Goal: Task Accomplishment & Management: Manage account settings

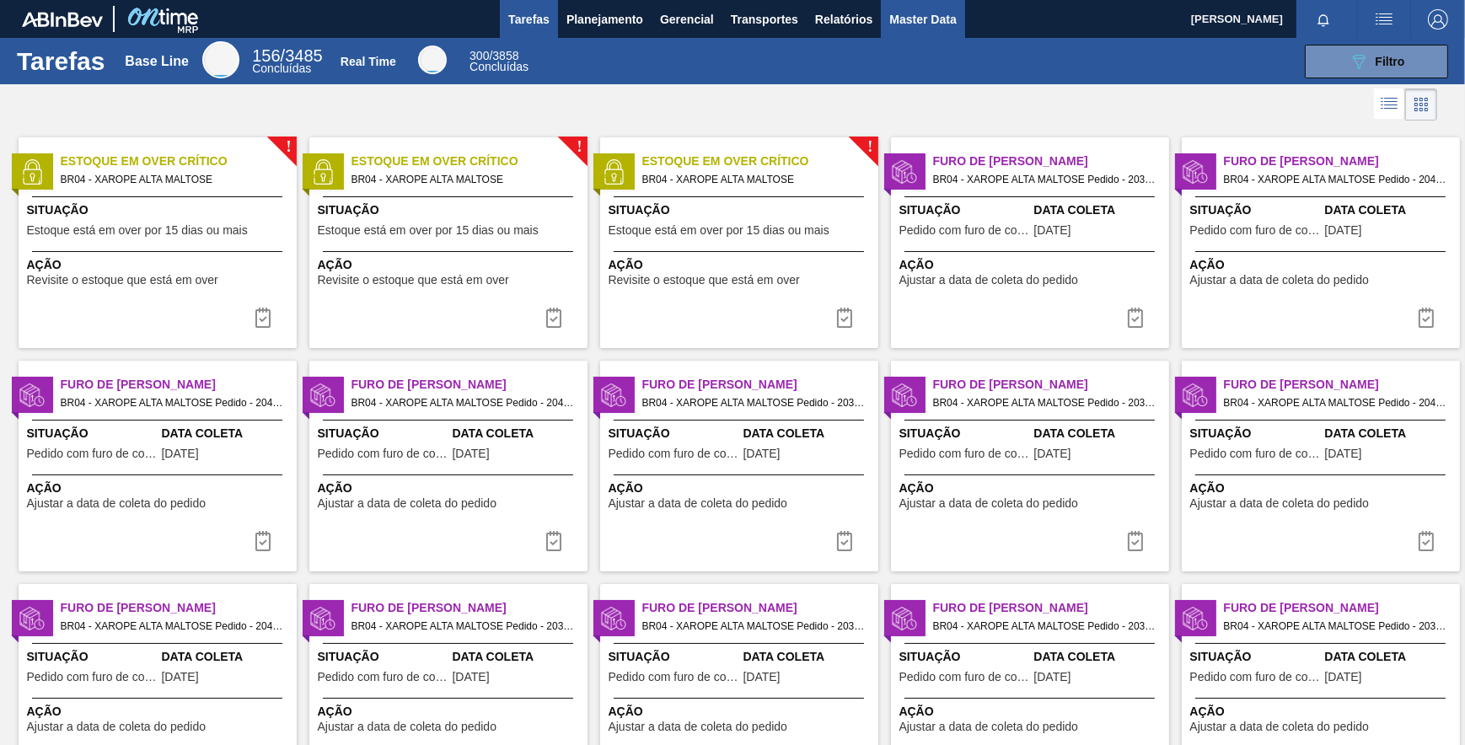
drag, startPoint x: 942, startPoint y: 19, endPoint x: 926, endPoint y: 28, distance: 18.1
click at [941, 19] on span "Master Data" at bounding box center [922, 19] width 67 height 20
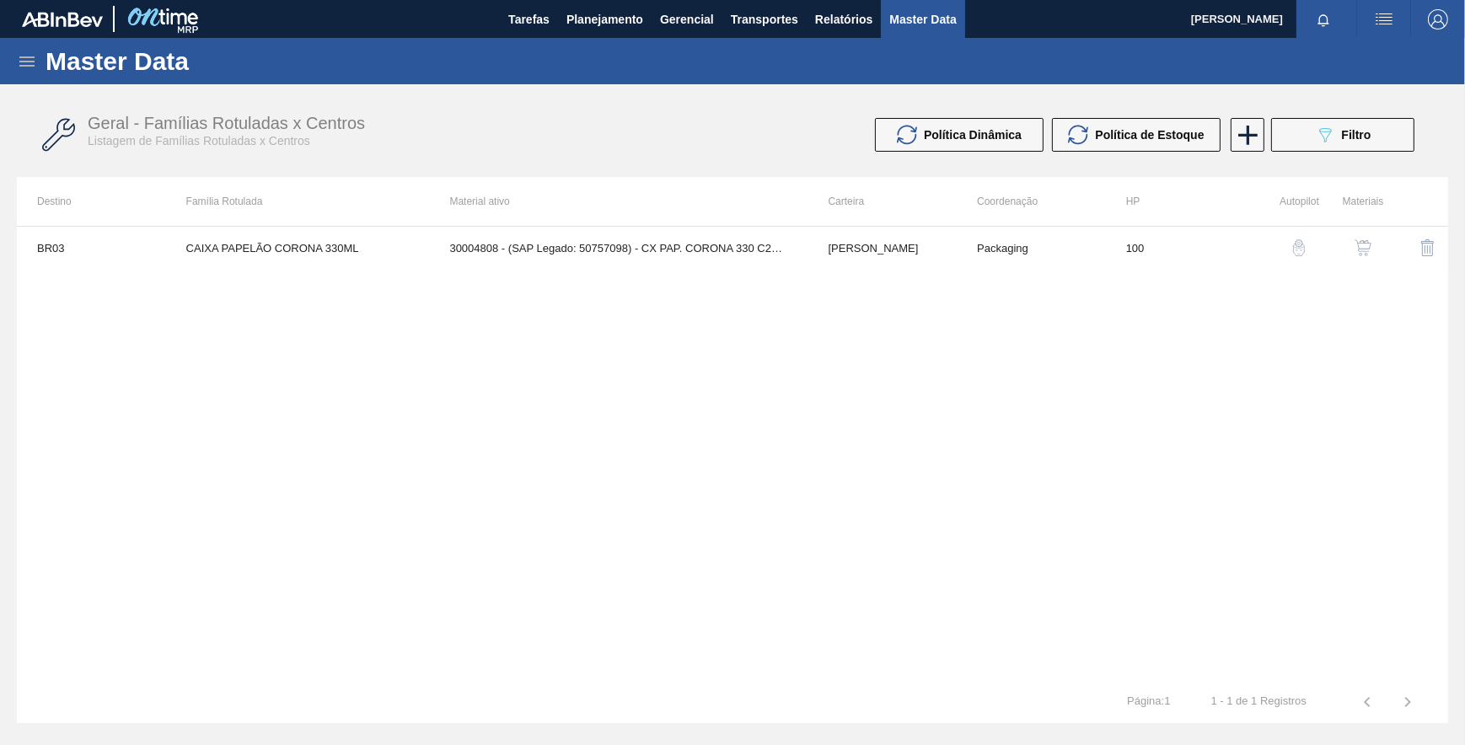
click at [16, 67] on div "Master Data" at bounding box center [732, 61] width 1465 height 46
drag, startPoint x: 31, startPoint y: 55, endPoint x: 35, endPoint y: 85, distance: 30.5
click at [29, 55] on icon at bounding box center [27, 61] width 20 height 20
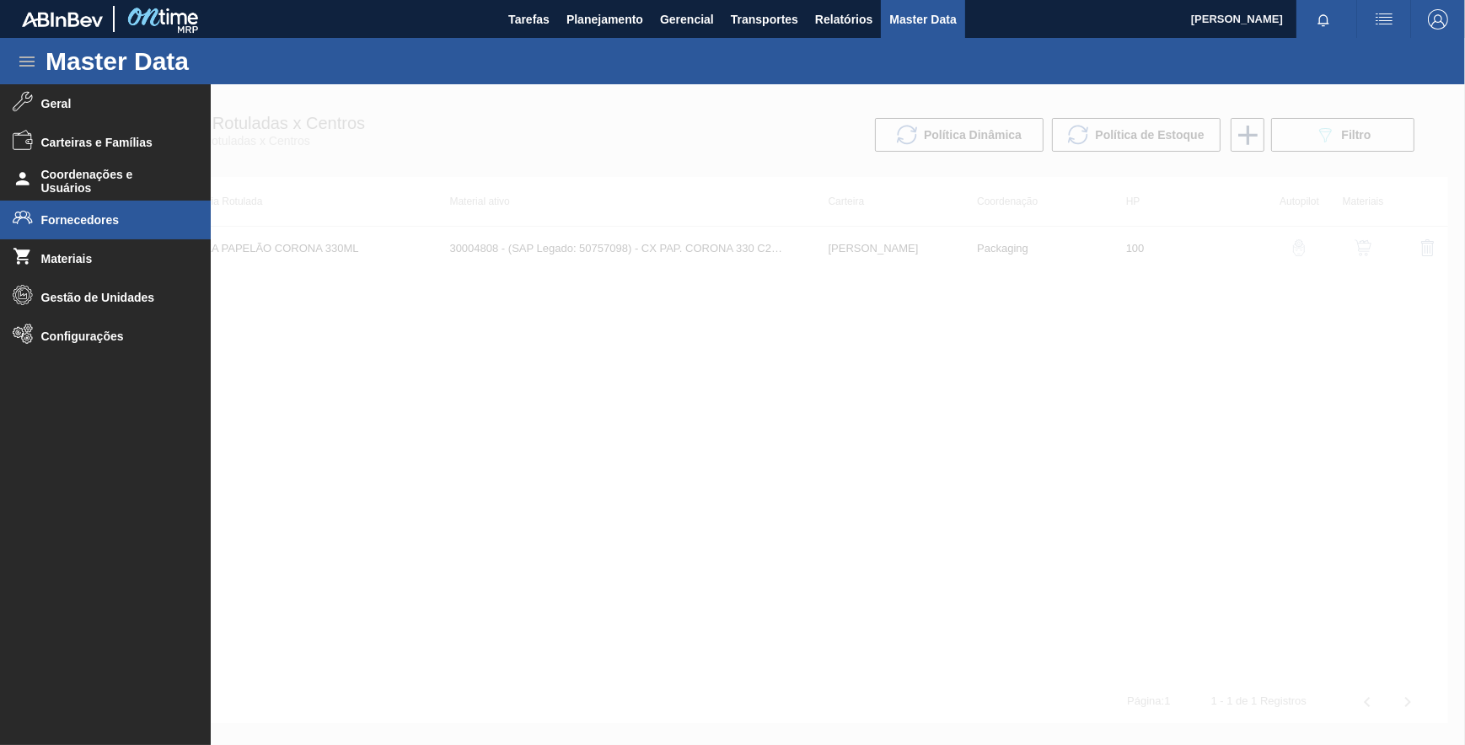
click at [115, 206] on li "Fornecedores" at bounding box center [105, 220] width 211 height 39
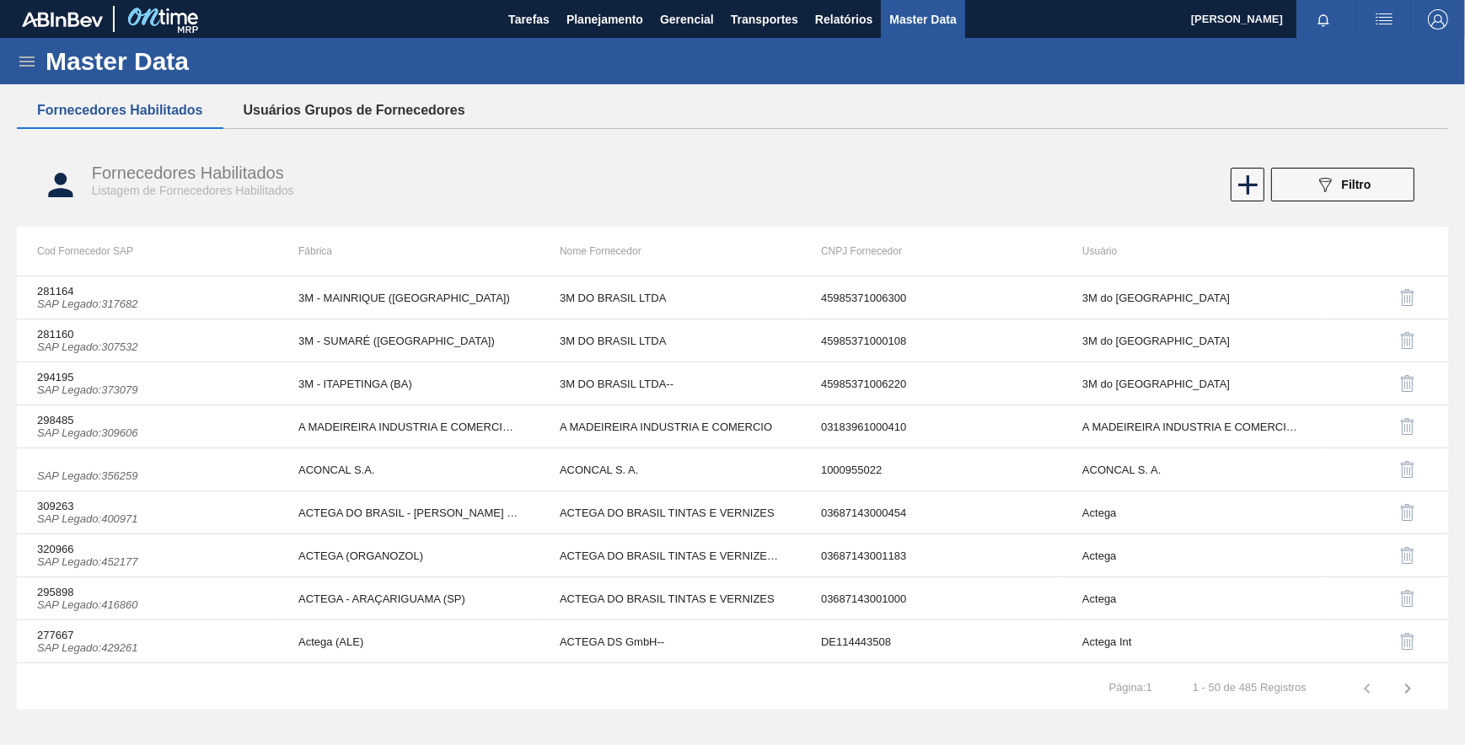
click at [418, 110] on button "Usuários Grupos de Fornecedores" at bounding box center [354, 110] width 262 height 35
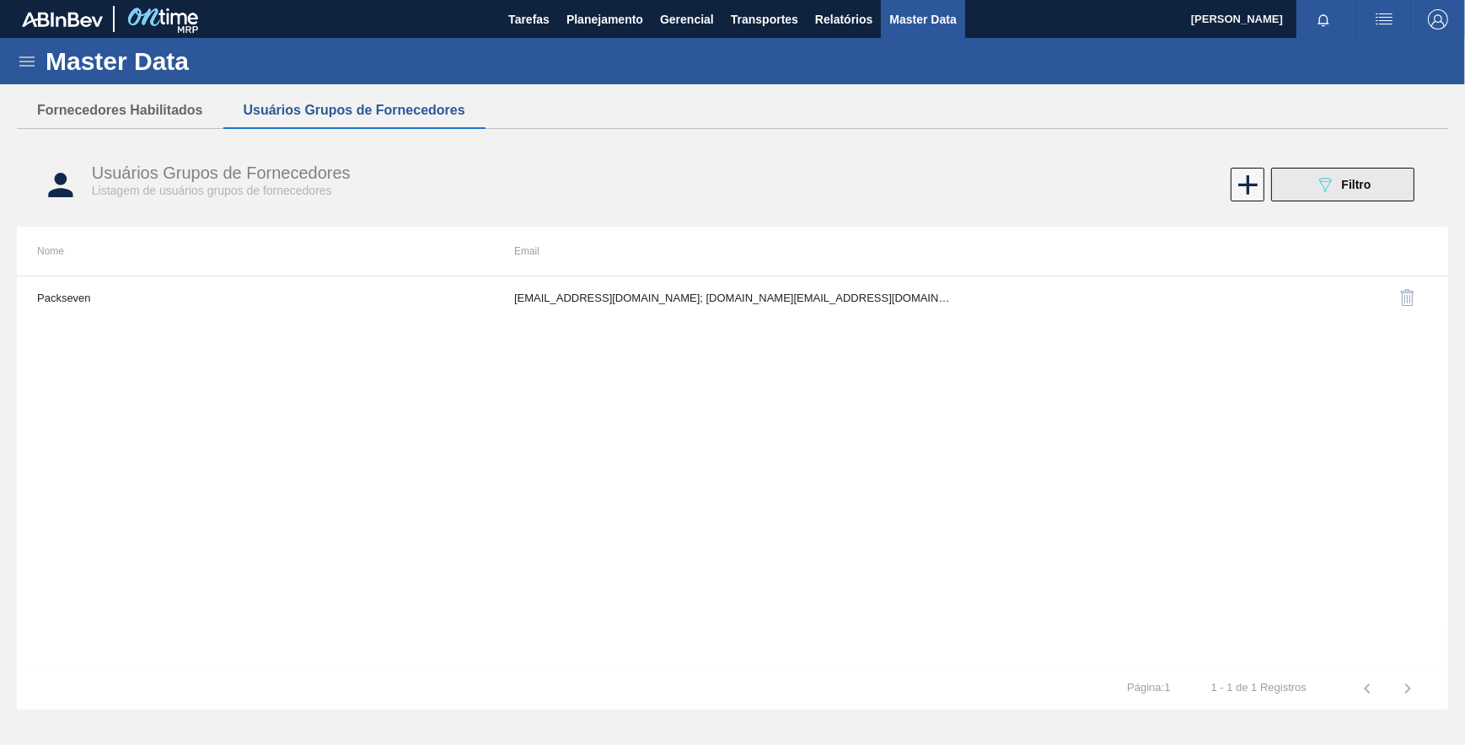
click at [1330, 194] on icon "089F7B8B-B2A5-4AFE-B5C0-19BA573D28AC" at bounding box center [1325, 184] width 20 height 20
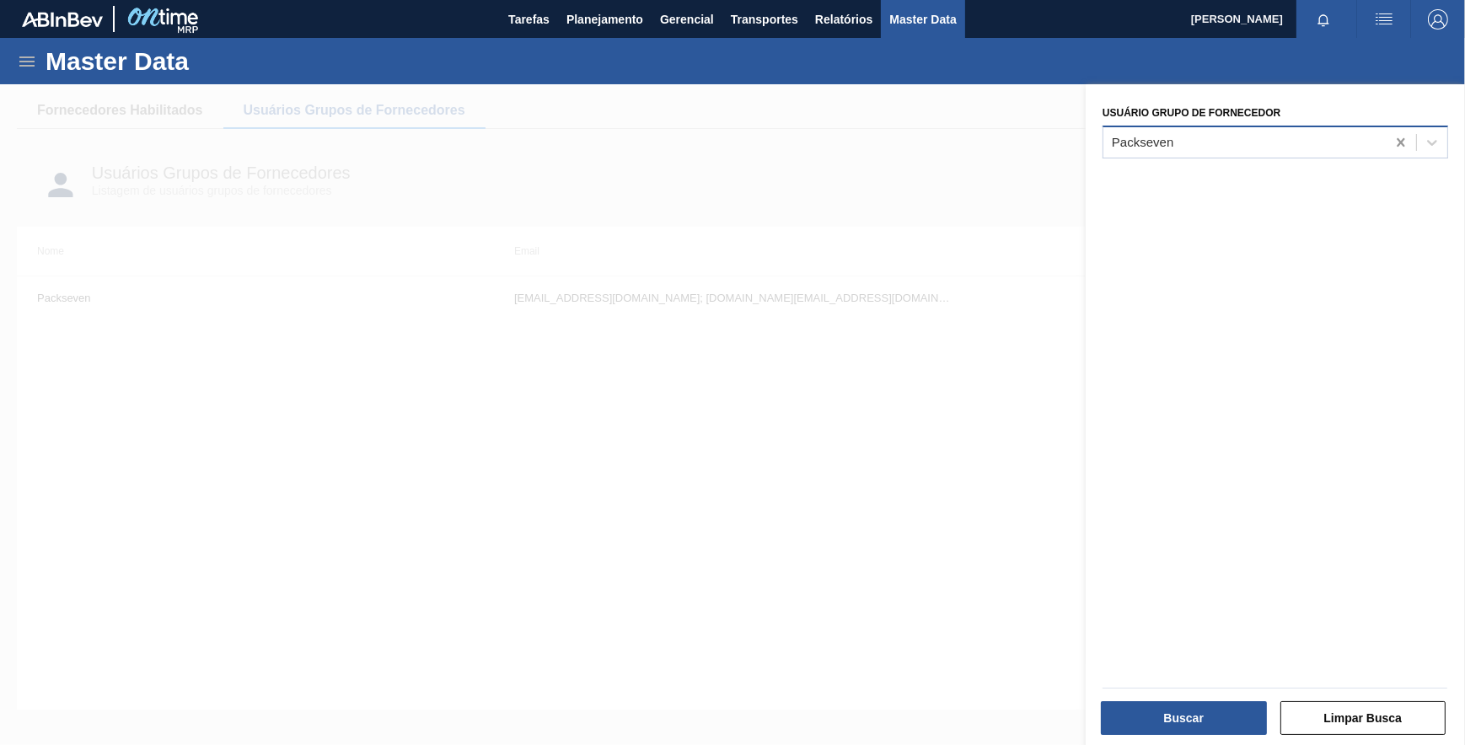
click at [1399, 143] on icon at bounding box center [1400, 142] width 8 height 8
type Fornecedor "conver"
click at [1323, 187] on div "Converplast" at bounding box center [1275, 184] width 346 height 31
click at [1174, 708] on button "Buscar" at bounding box center [1184, 718] width 166 height 34
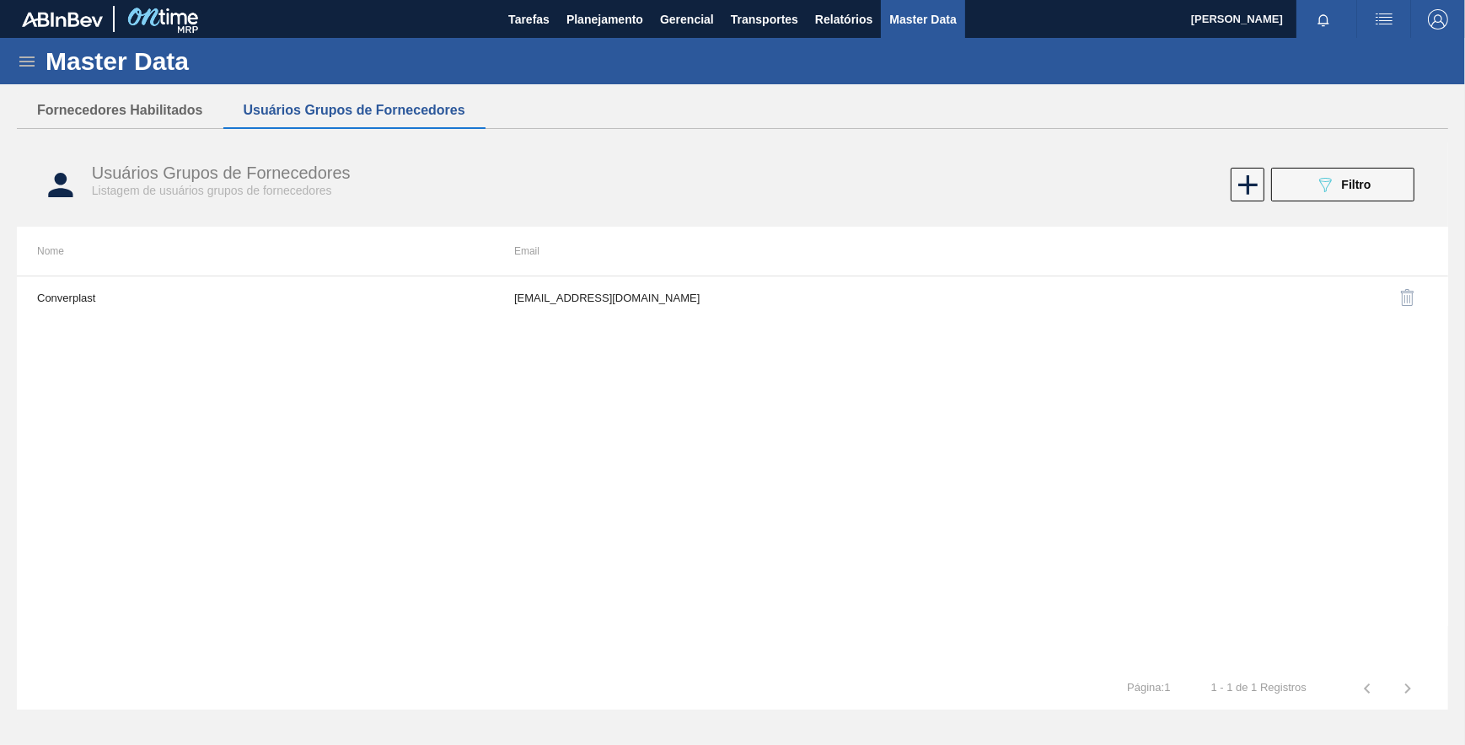
drag, startPoint x: 692, startPoint y: 275, endPoint x: 683, endPoint y: 295, distance: 21.9
click at [691, 273] on th "Email" at bounding box center [732, 251] width 477 height 49
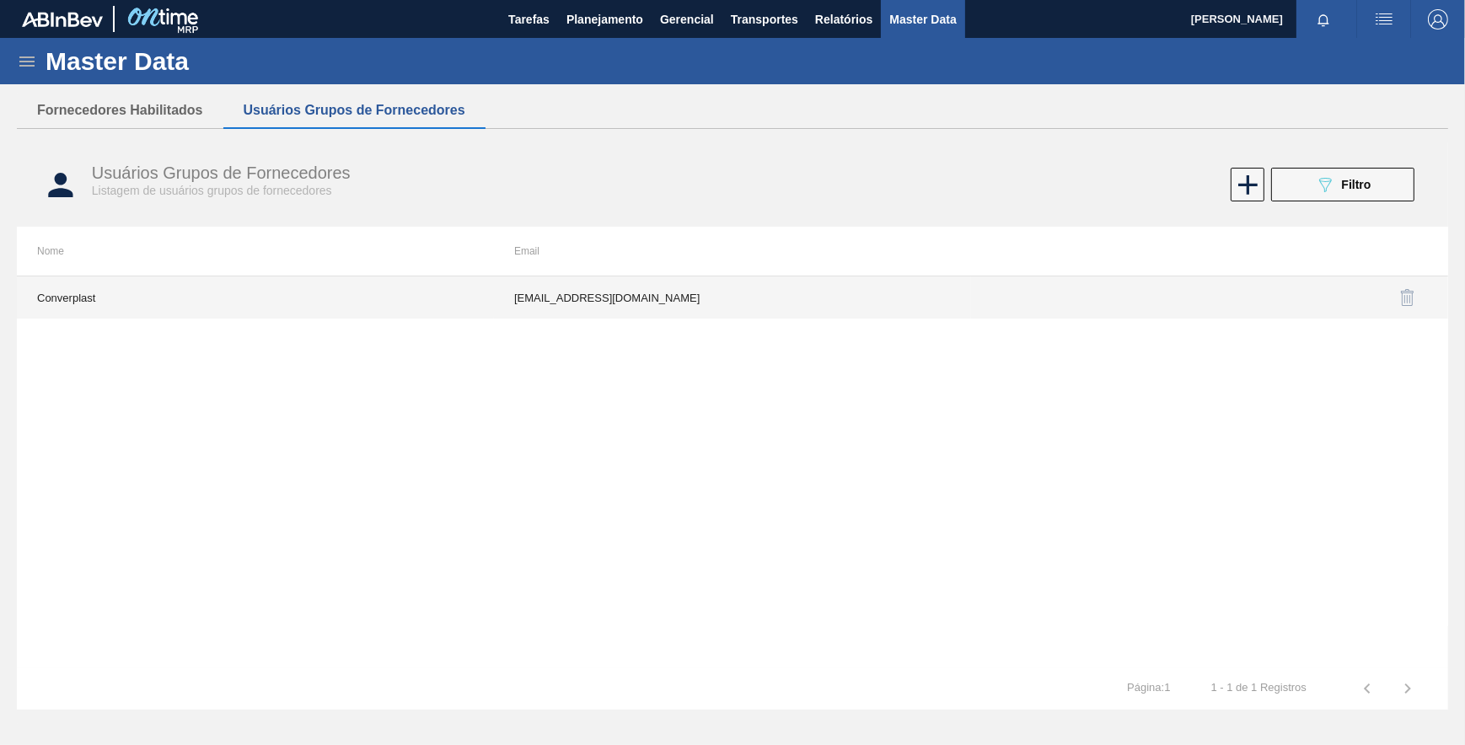
click at [683, 305] on td "[EMAIL_ADDRESS][DOMAIN_NAME]" at bounding box center [732, 297] width 477 height 42
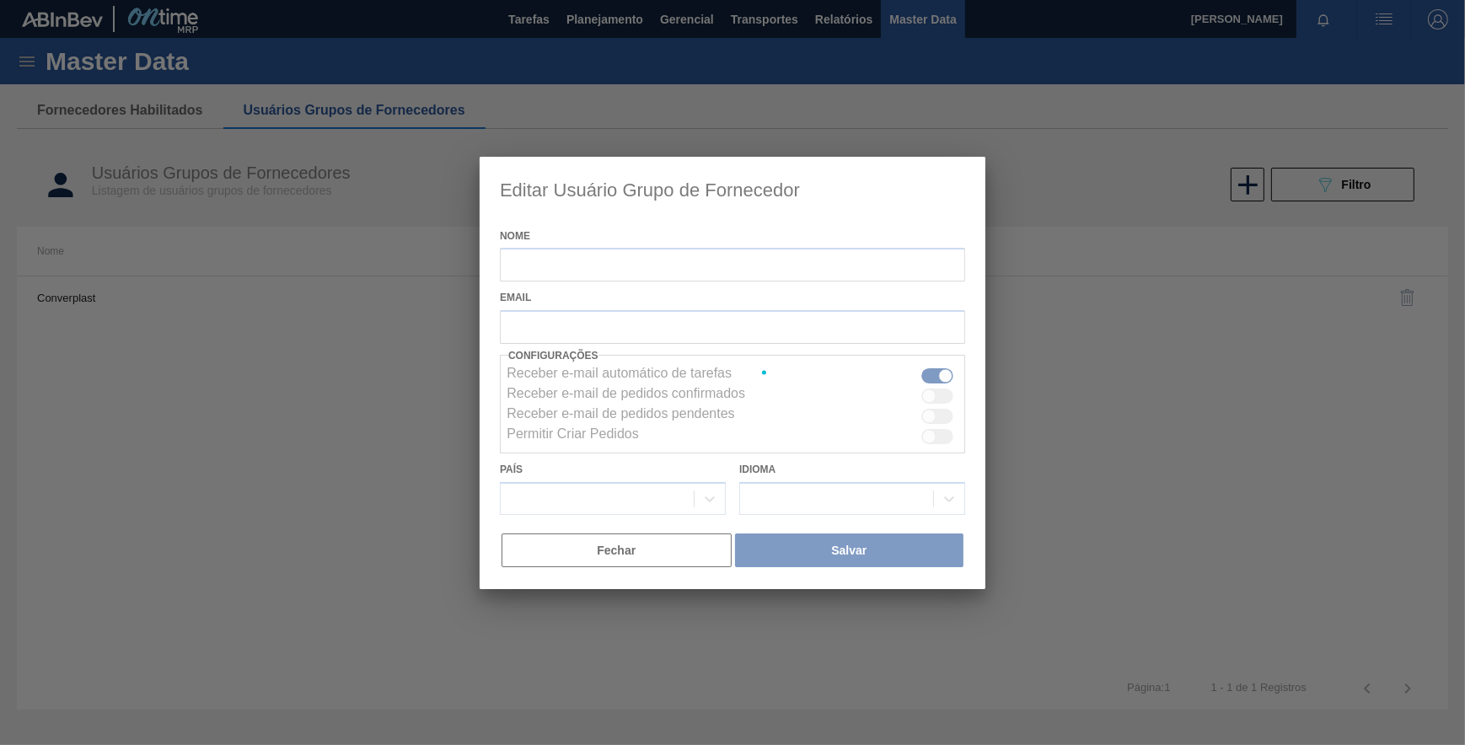
type input "Converplast"
checkbox input "true"
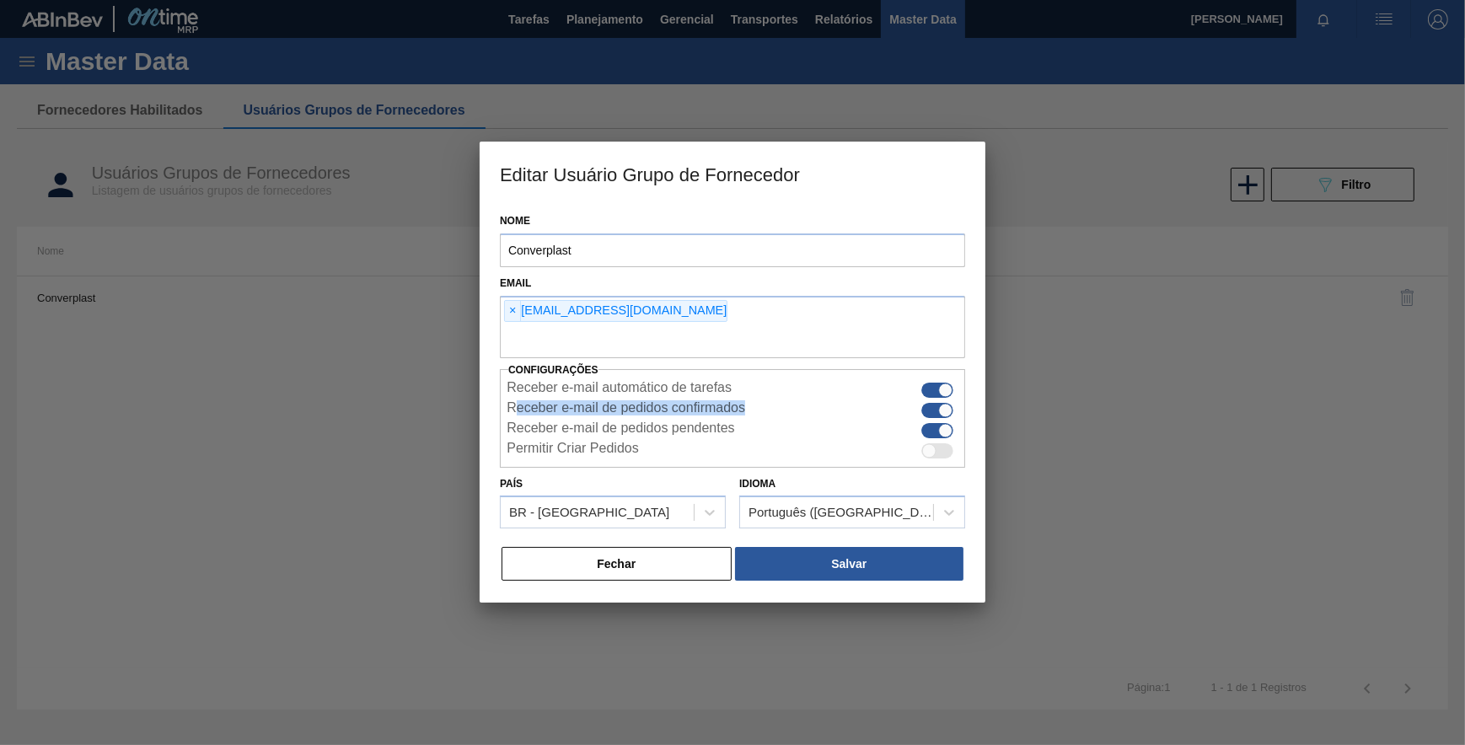
drag, startPoint x: 533, startPoint y: 408, endPoint x: 743, endPoint y: 415, distance: 210.8
click at [743, 415] on label "Receber e-mail de pedidos confirmados" at bounding box center [625, 410] width 238 height 20
drag, startPoint x: 743, startPoint y: 415, endPoint x: 510, endPoint y: 388, distance: 234.9
click at [510, 388] on div "Receber e-mail automático de tarefas Receber e-mail de pedidos confirmados Rece…" at bounding box center [732, 420] width 464 height 81
drag, startPoint x: 510, startPoint y: 388, endPoint x: 558, endPoint y: 416, distance: 55.5
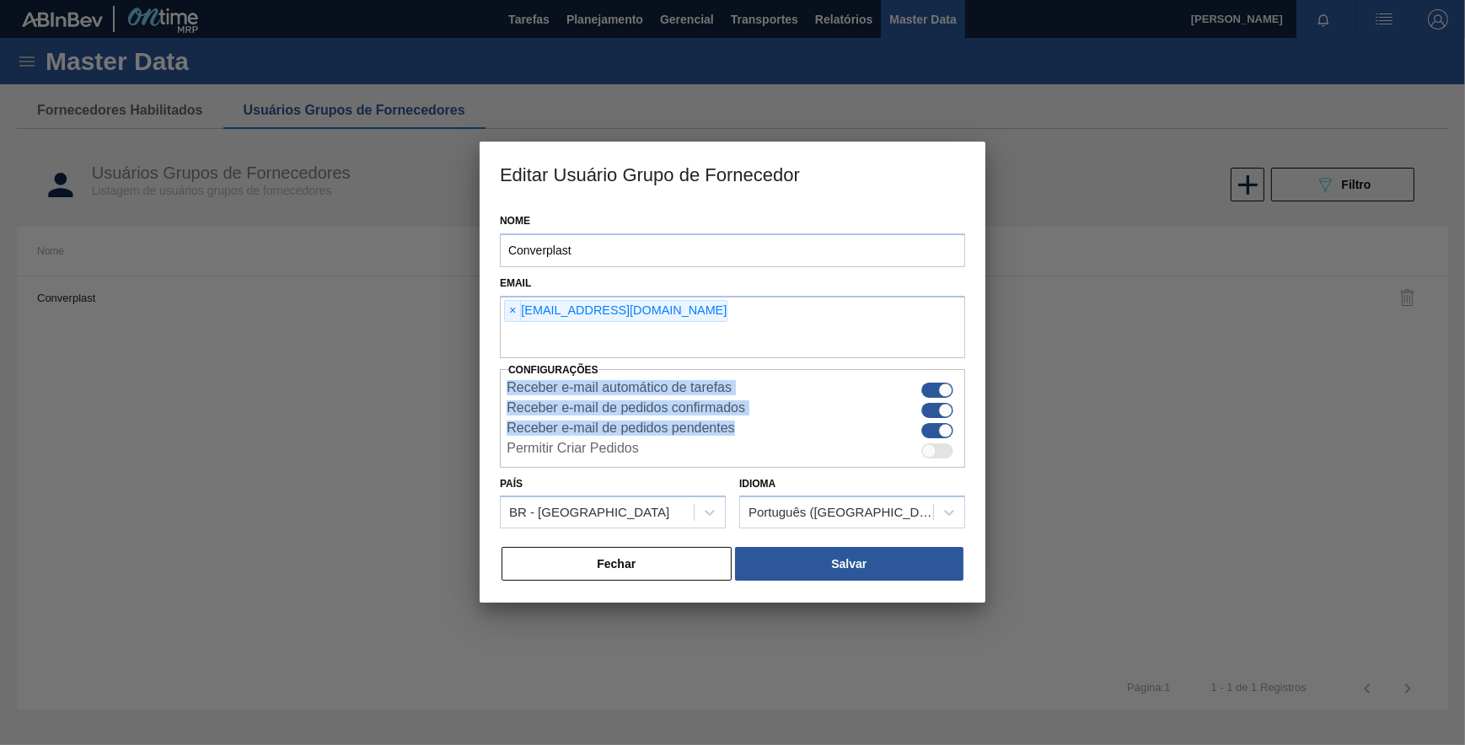
click at [558, 416] on label "Receber e-mail de pedidos confirmados" at bounding box center [625, 410] width 238 height 20
click at [920, 417] on input "Receber e-mail de pedidos confirmados" at bounding box center [920, 417] width 1 height 1
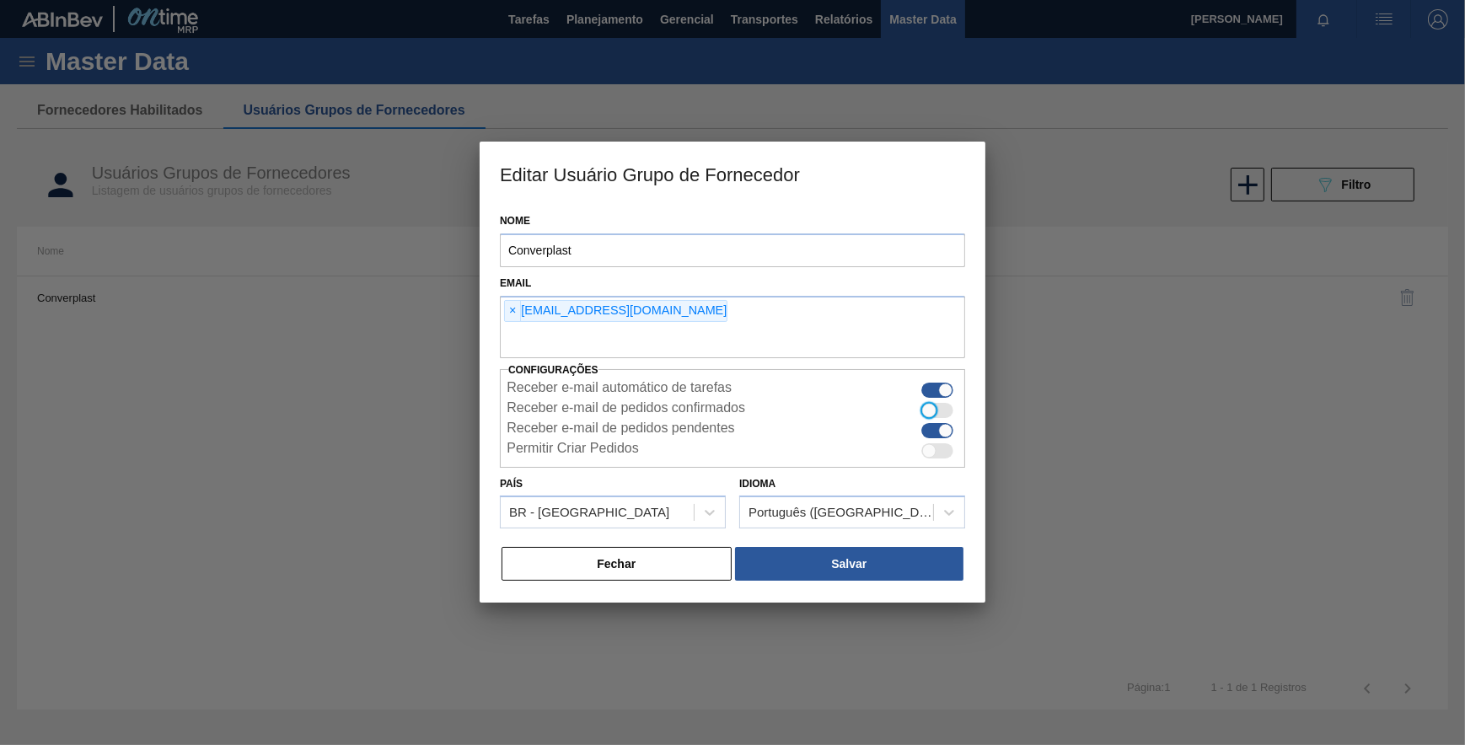
click at [945, 411] on div at bounding box center [937, 410] width 32 height 15
checkbox input "true"
click at [823, 571] on button "Salvar" at bounding box center [849, 564] width 228 height 34
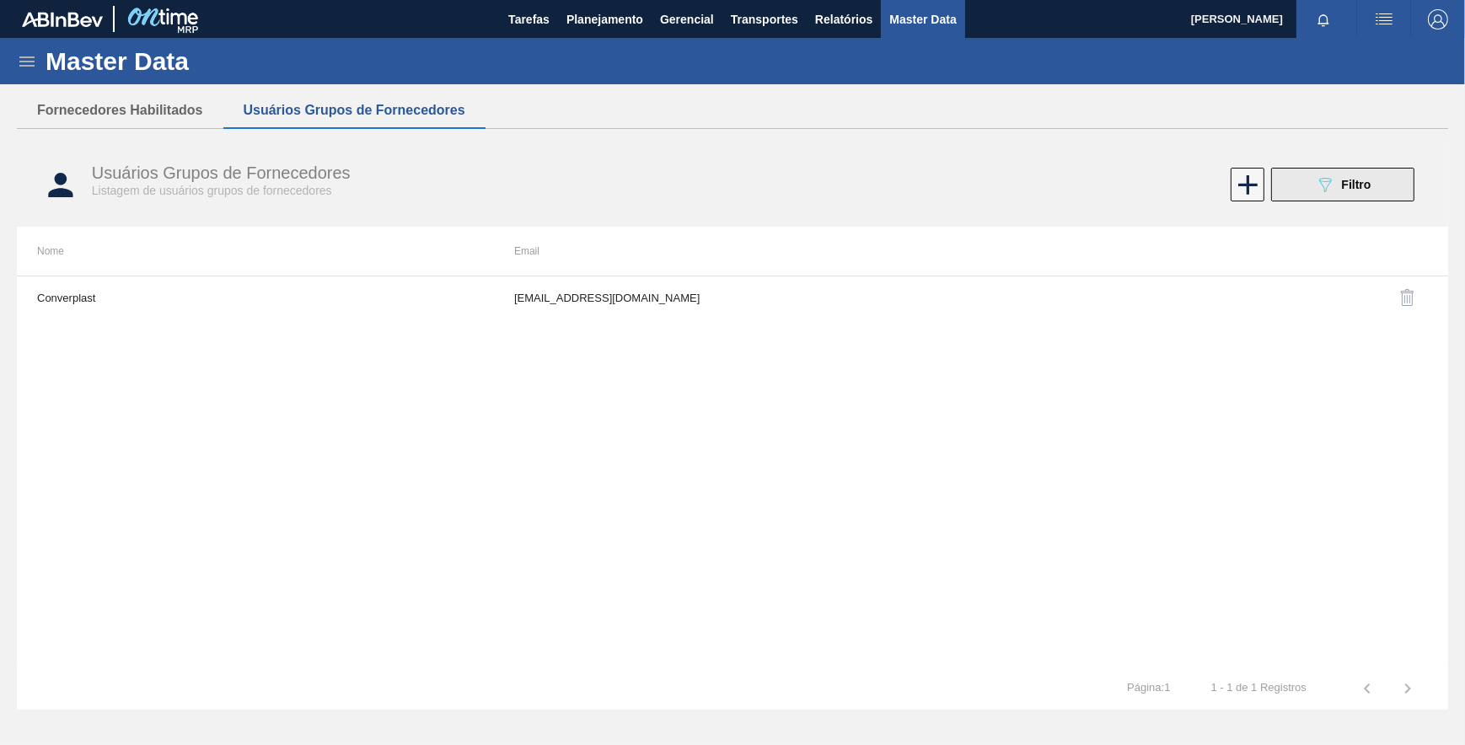
click at [1306, 194] on button "089F7B8B-B2A5-4AFE-B5C0-19BA573D28AC Filtro" at bounding box center [1342, 185] width 143 height 34
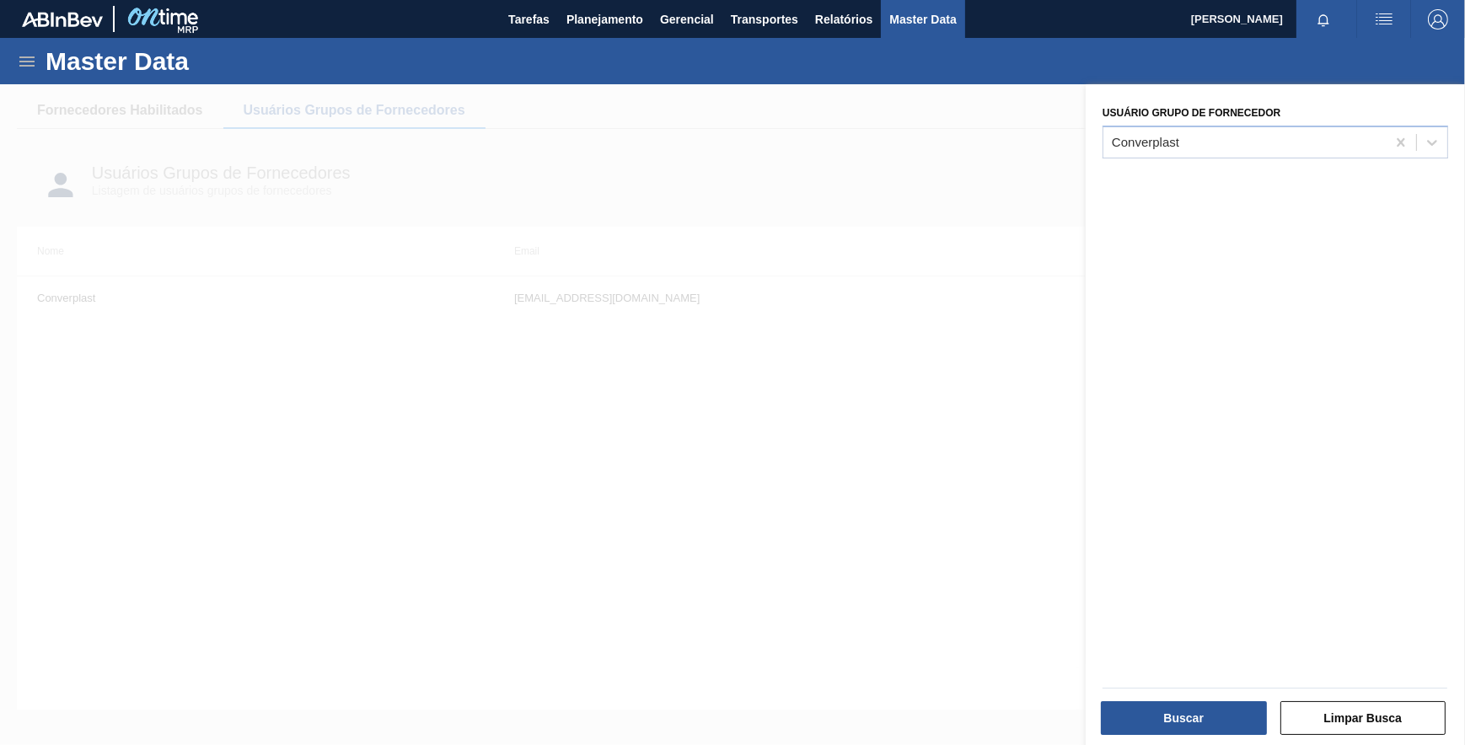
click at [788, 259] on div at bounding box center [732, 456] width 1465 height 745
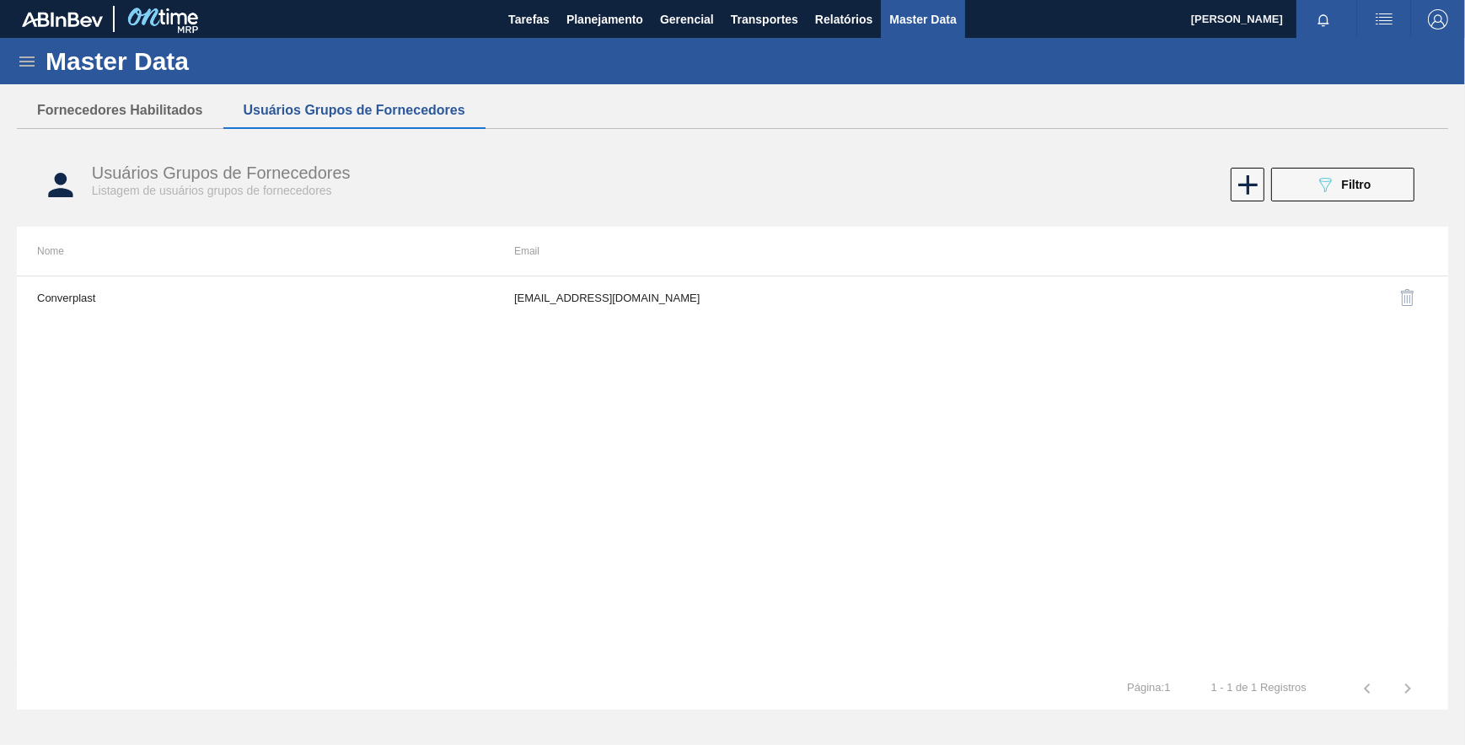
click at [728, 308] on div "Usuários Grupos de Fornecedores Listagem de usuários grupos de fornecedores 089…" at bounding box center [732, 384] width 1431 height 484
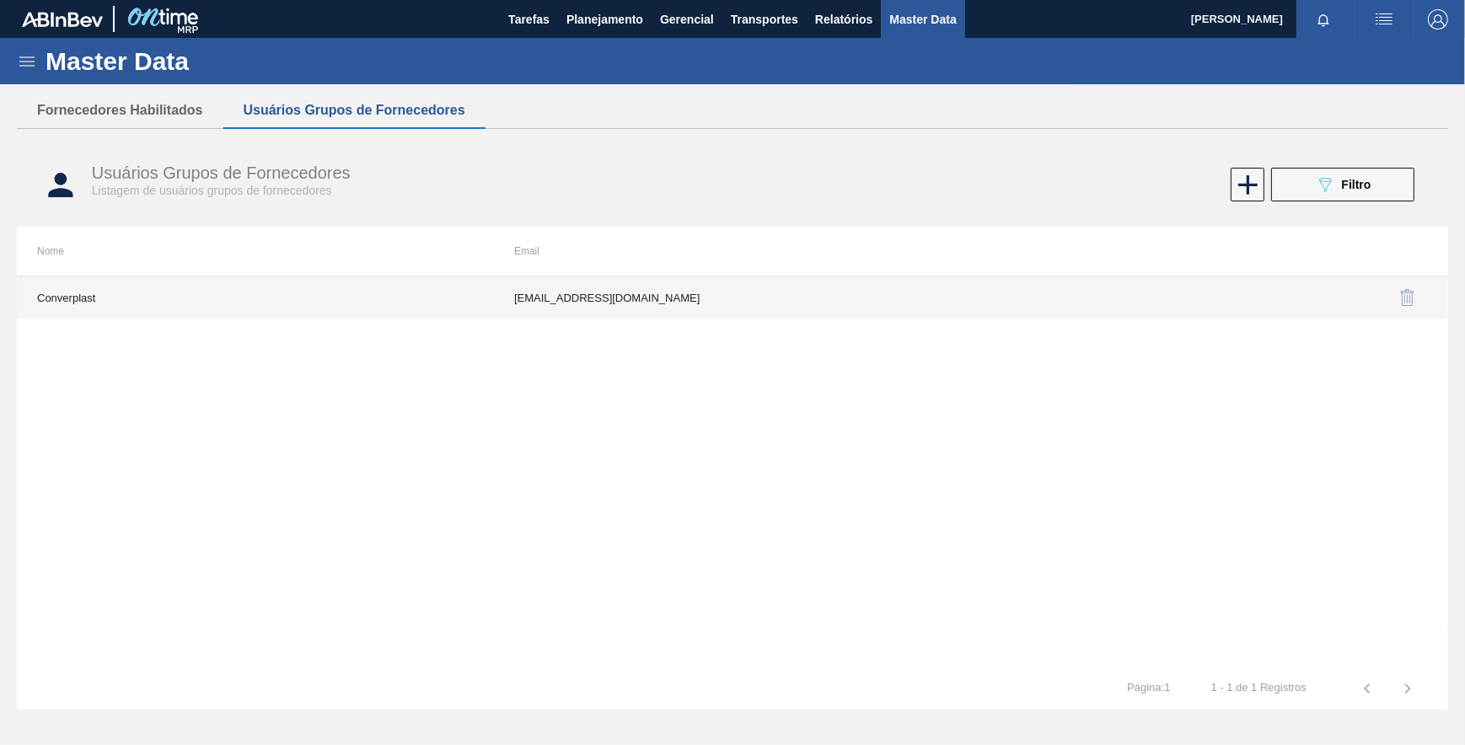
click at [704, 297] on td "[EMAIL_ADDRESS][DOMAIN_NAME]" at bounding box center [732, 297] width 477 height 42
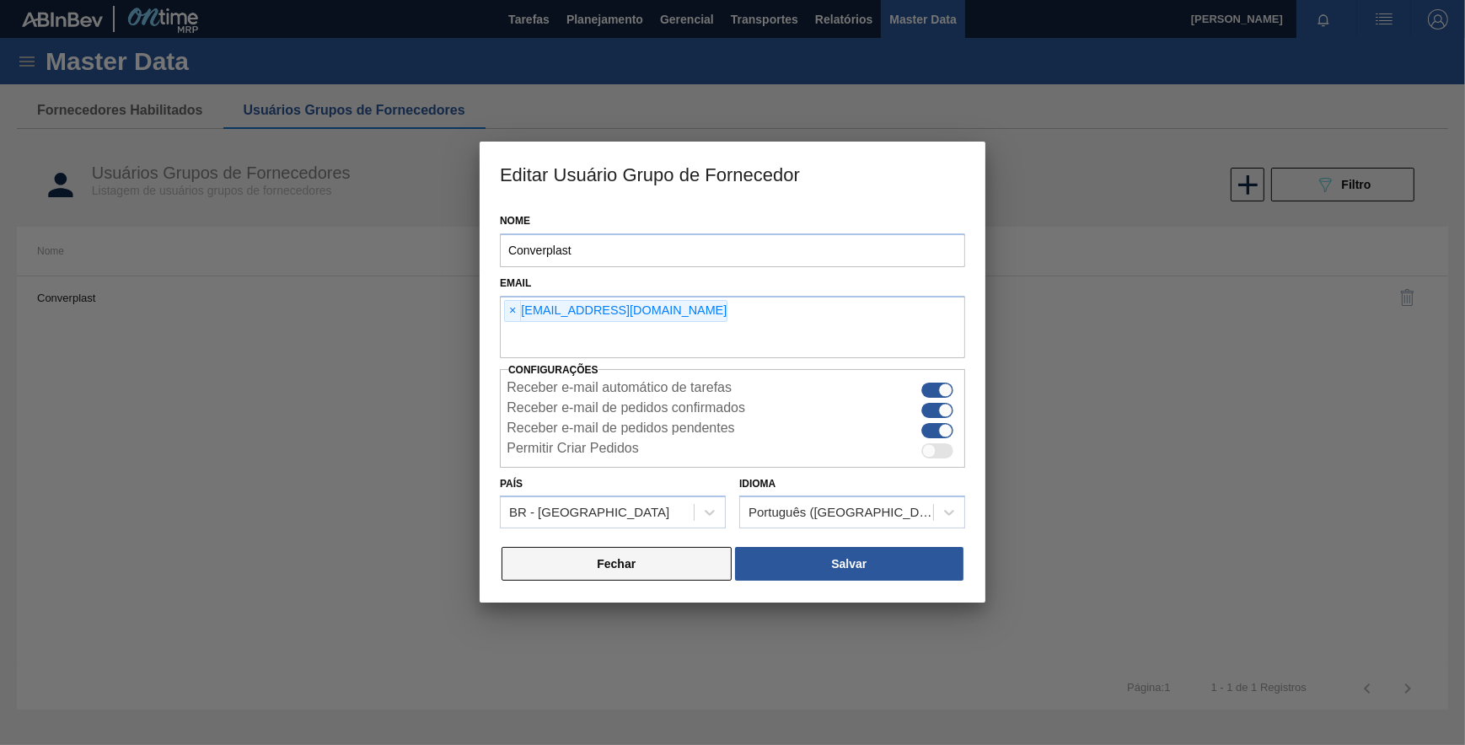
click at [649, 560] on button "Fechar" at bounding box center [616, 564] width 230 height 34
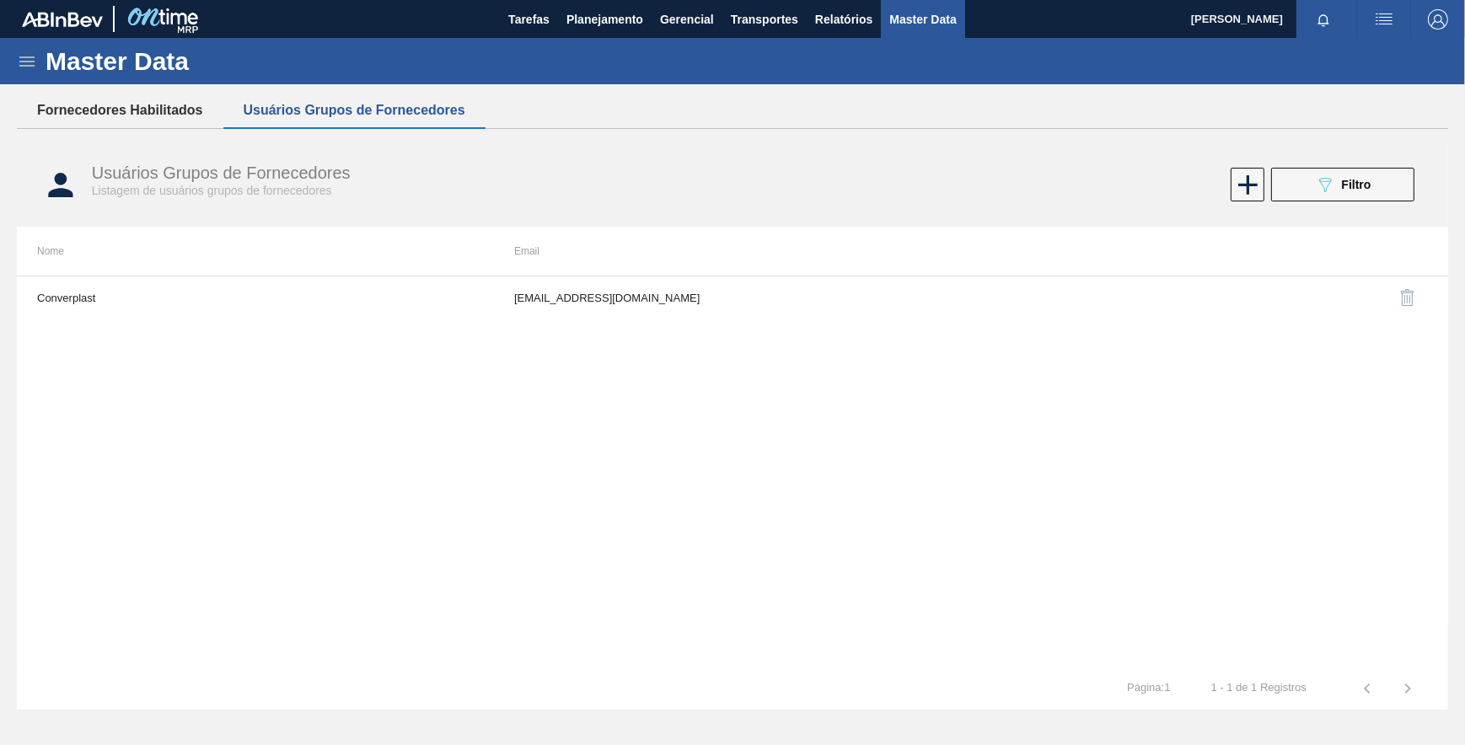
click at [185, 110] on button "Fornecedores Habilitados" at bounding box center [120, 110] width 206 height 35
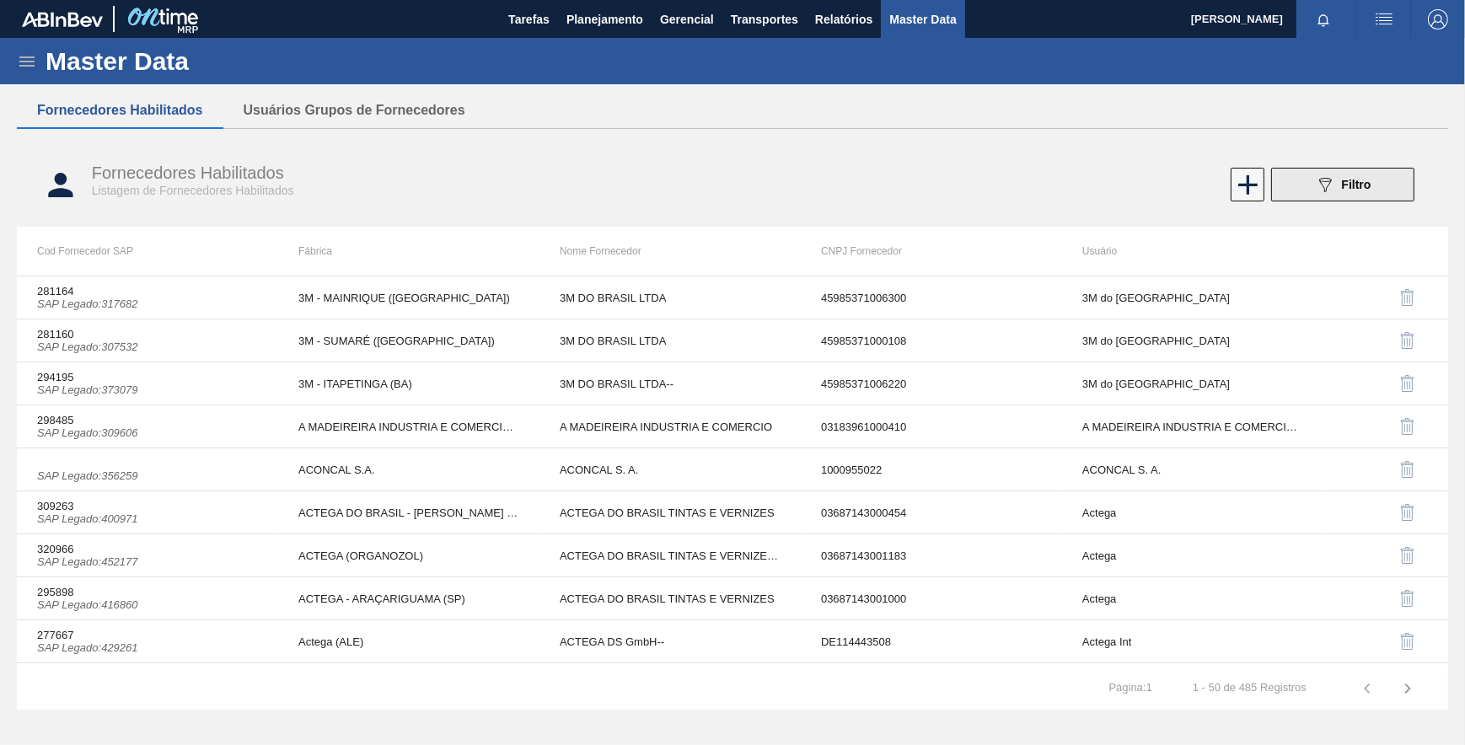
click at [1329, 190] on icon "089F7B8B-B2A5-4AFE-B5C0-19BA573D28AC" at bounding box center [1325, 184] width 20 height 20
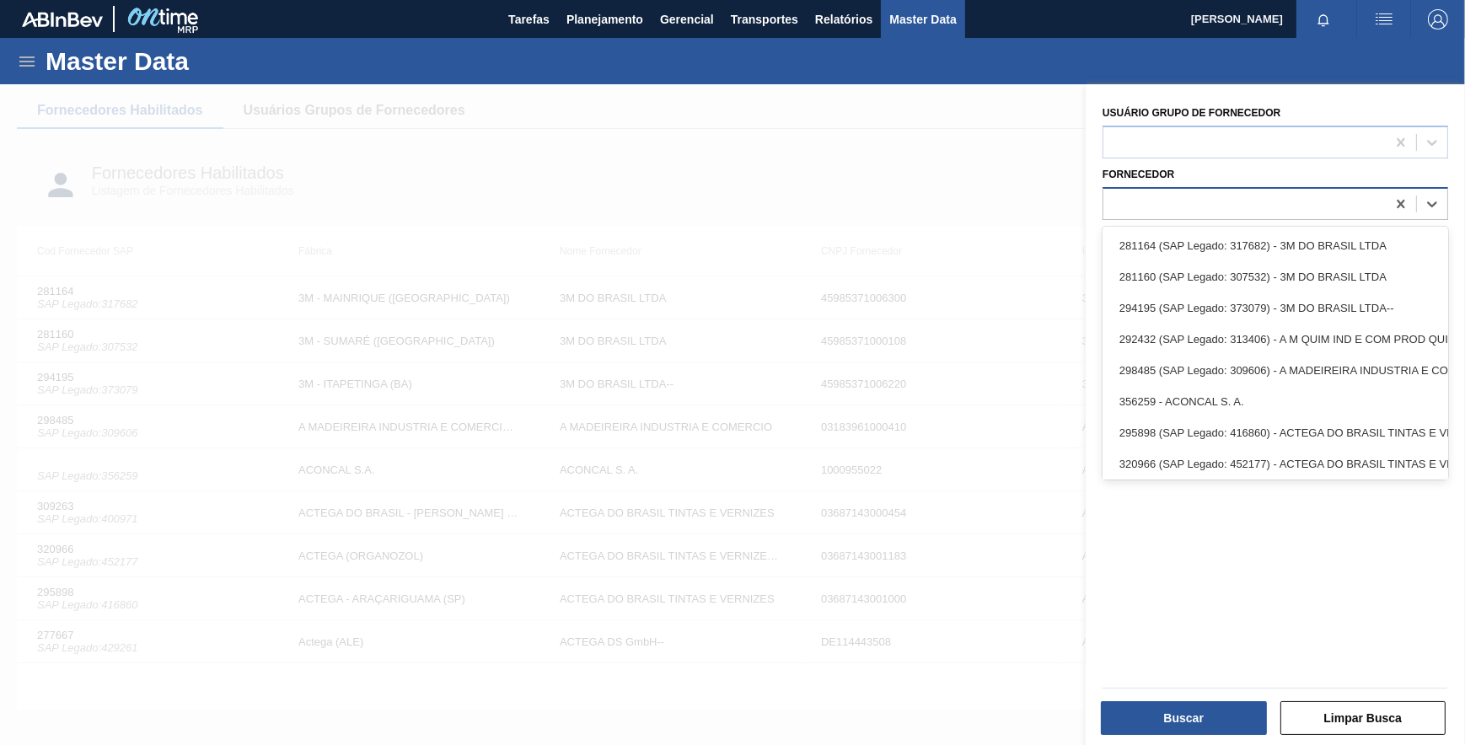
click at [1362, 206] on div at bounding box center [1244, 203] width 282 height 24
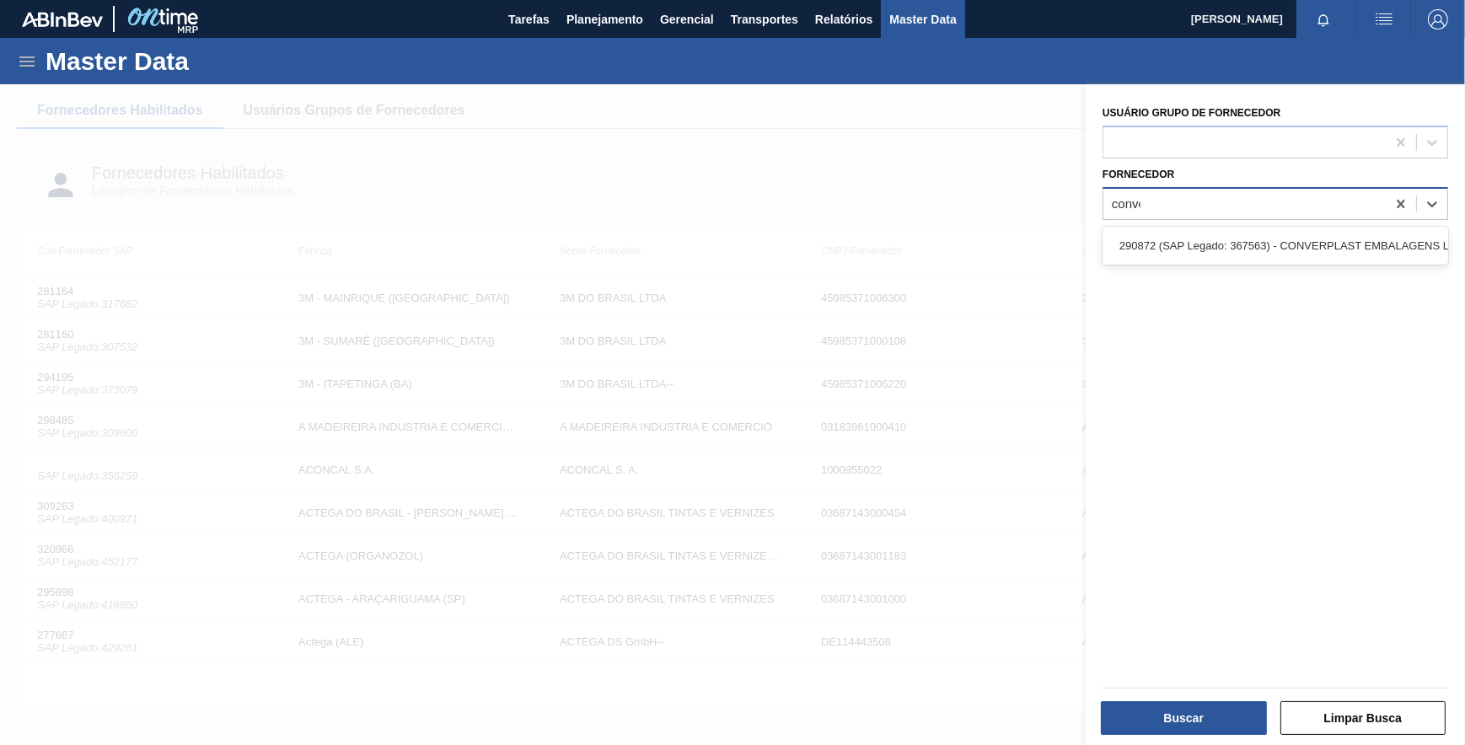
type input "conver"
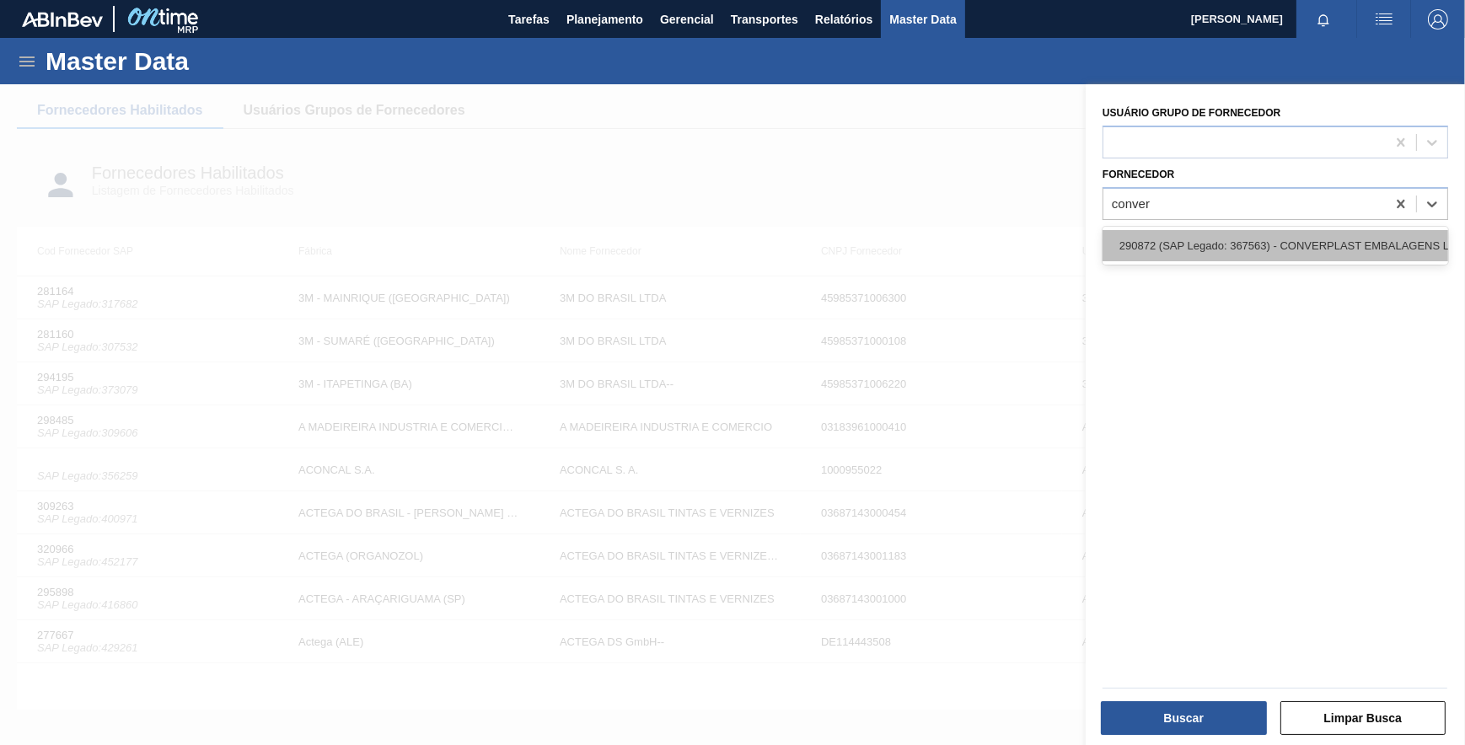
click at [1327, 251] on div "290872 (SAP Legado: 367563) - CONVERPLAST EMBALAGENS LTDA" at bounding box center [1275, 245] width 346 height 31
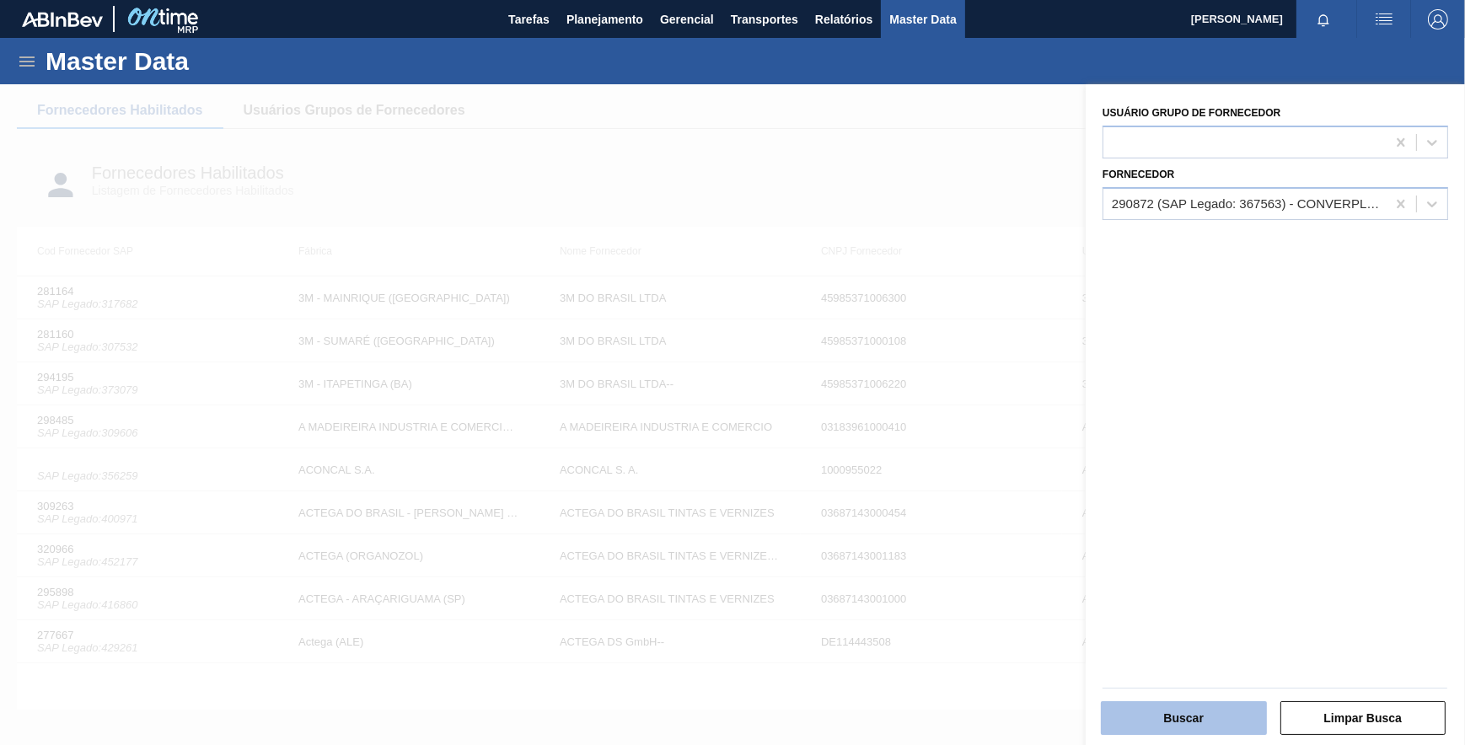
click at [1180, 717] on button "Buscar" at bounding box center [1184, 718] width 166 height 34
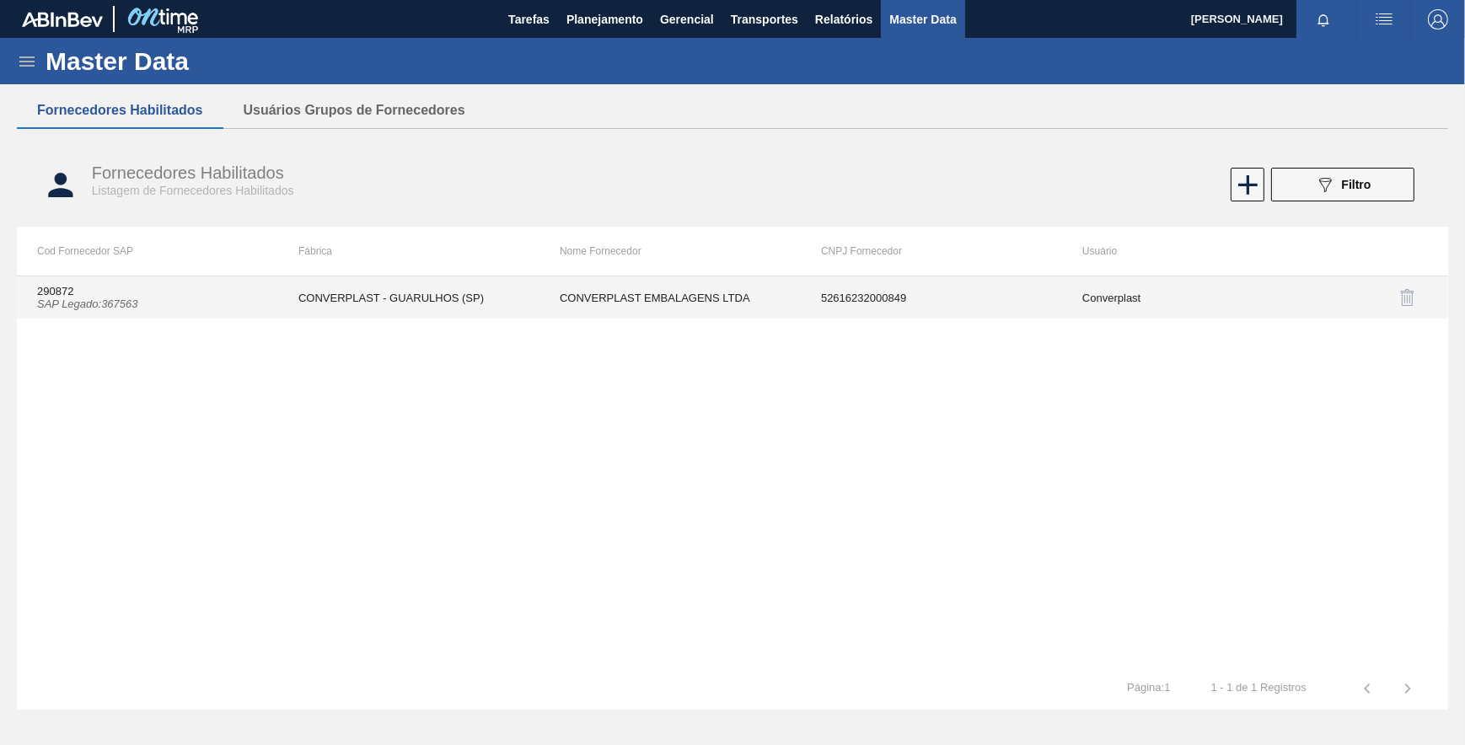
click at [674, 295] on td "CONVERPLAST EMBALAGENS LTDA" at bounding box center [669, 297] width 261 height 42
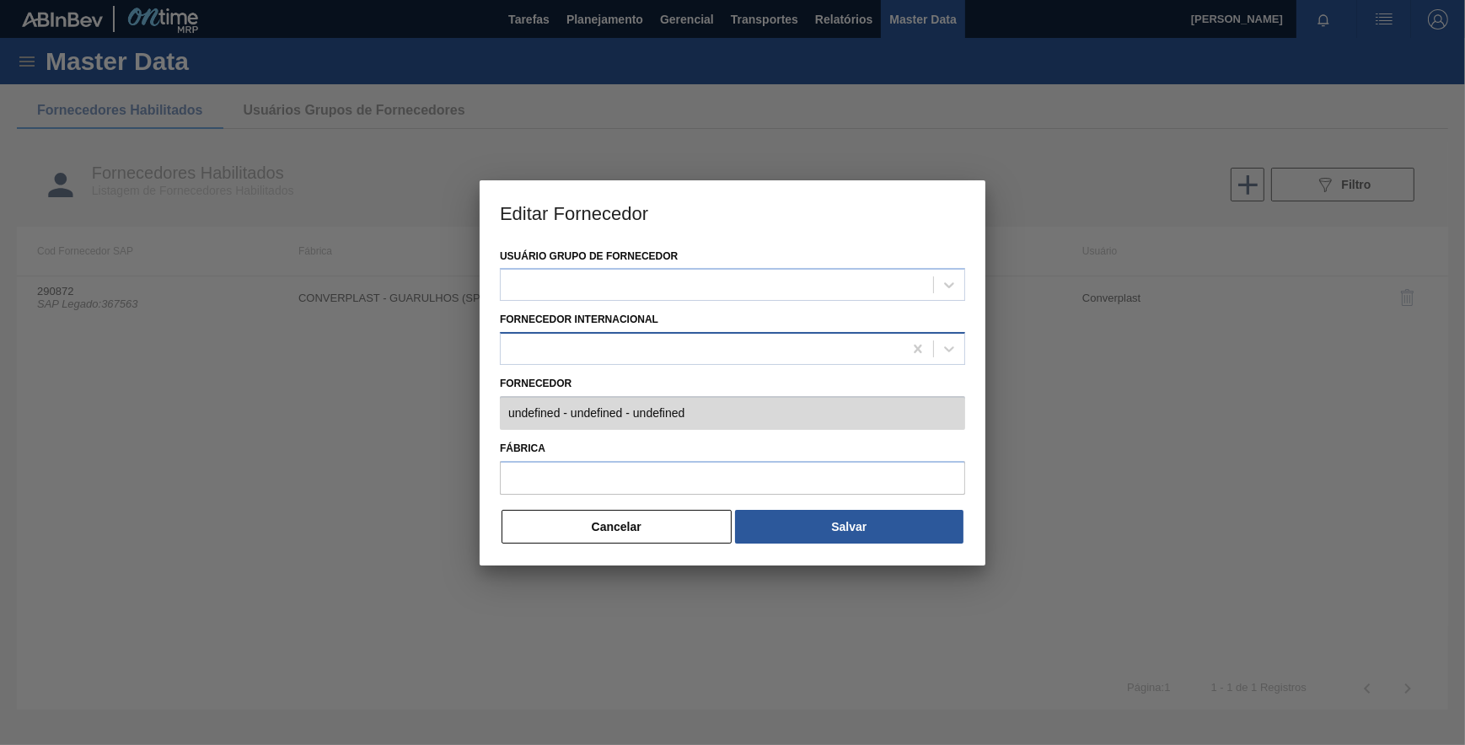
type input "290872 (SAP Legado: 367563) - CONVERPLAST EMBALAGENS LTDA - 52616232000849"
type input "CONVERPLAST - GUARULHOS (SP)"
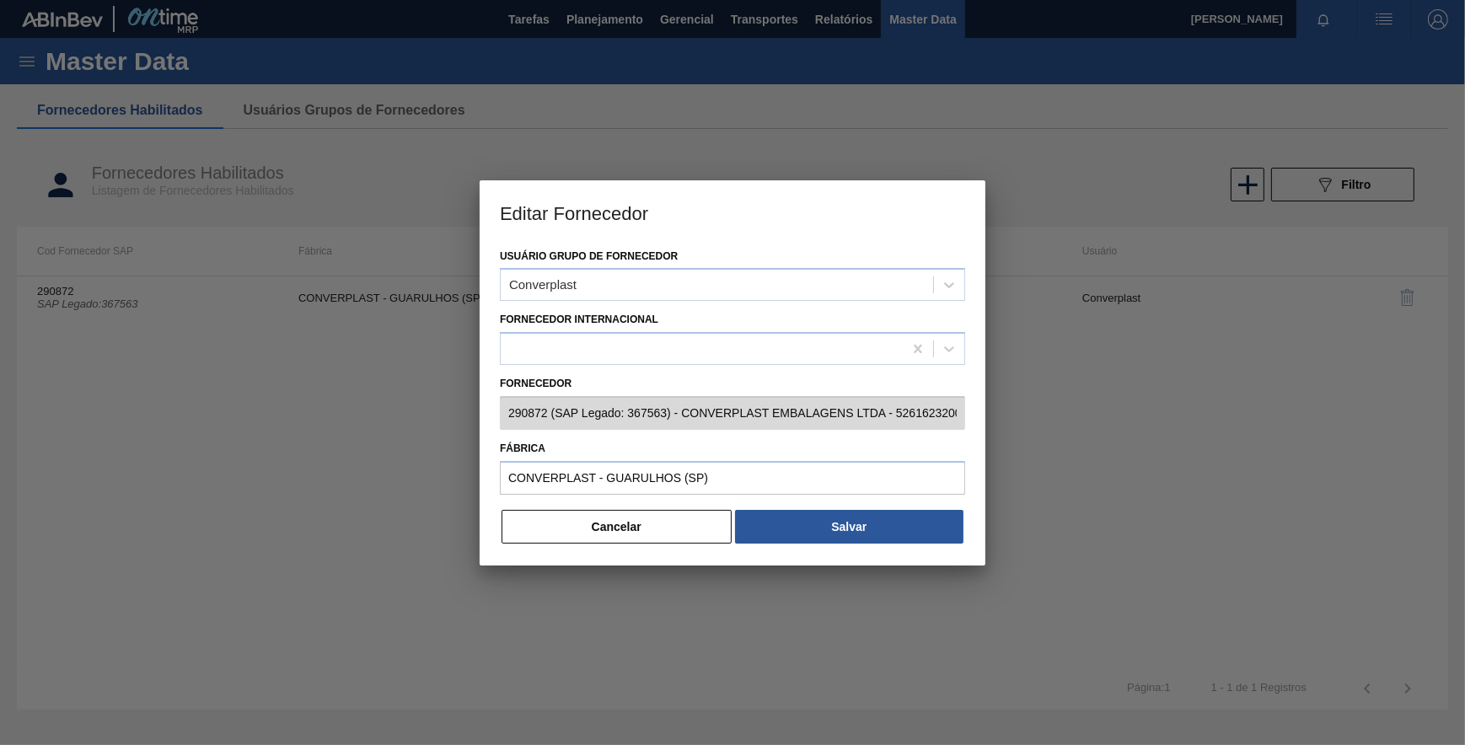
click at [630, 523] on button "Cancelar" at bounding box center [616, 527] width 230 height 34
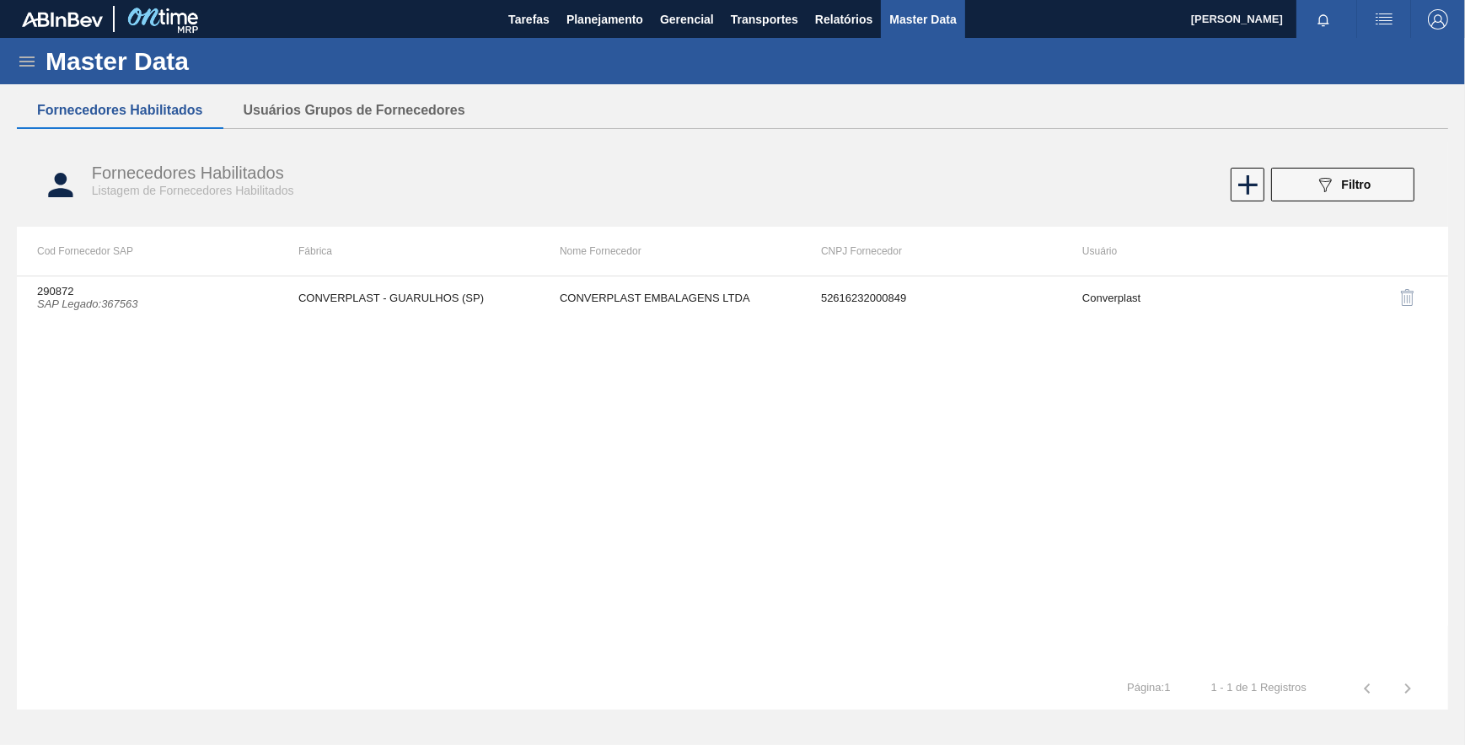
click at [1399, 17] on span "button" at bounding box center [1383, 19] width 40 height 20
click at [1433, 24] on div at bounding box center [732, 372] width 1465 height 745
click at [1433, 24] on img "button" at bounding box center [1438, 19] width 20 height 20
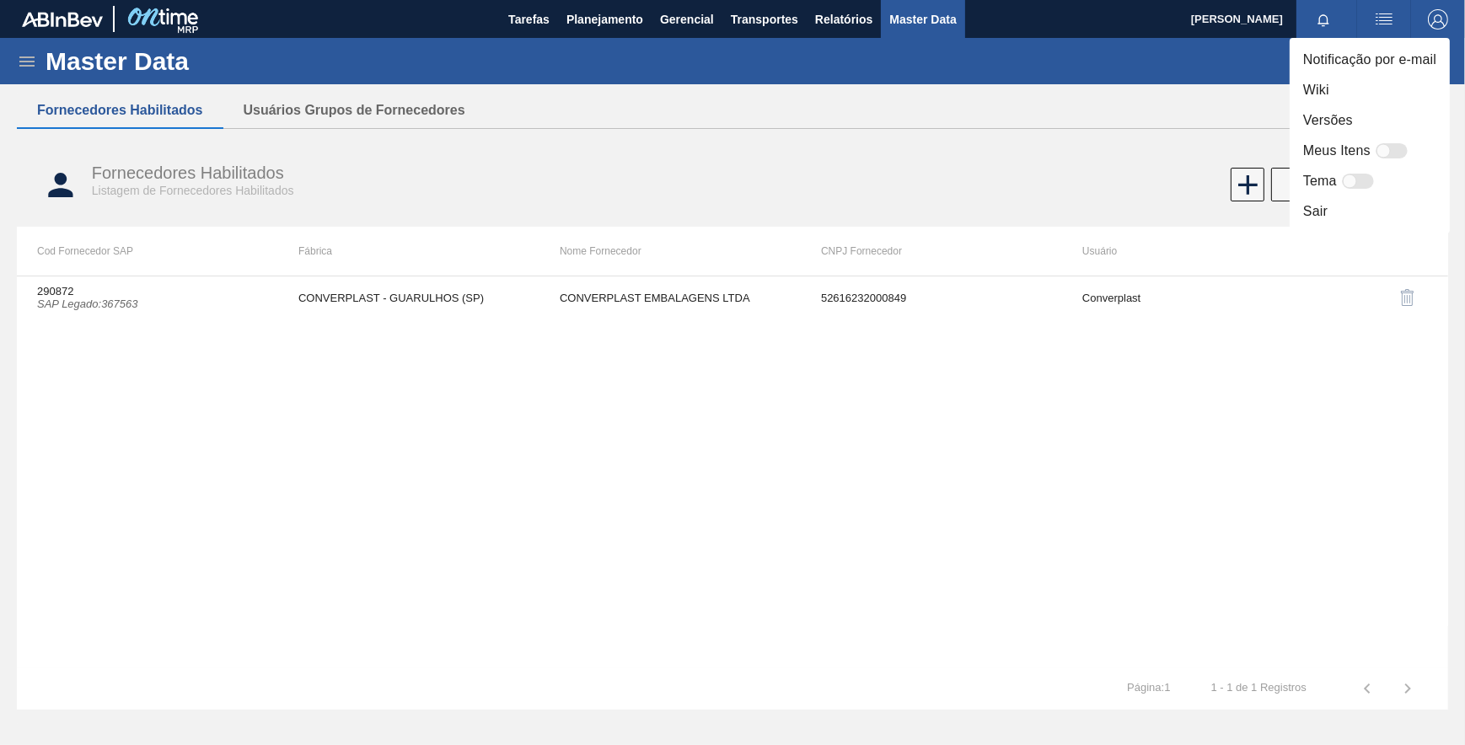
click at [1358, 63] on li "Notificação por e-mail" at bounding box center [1369, 60] width 160 height 30
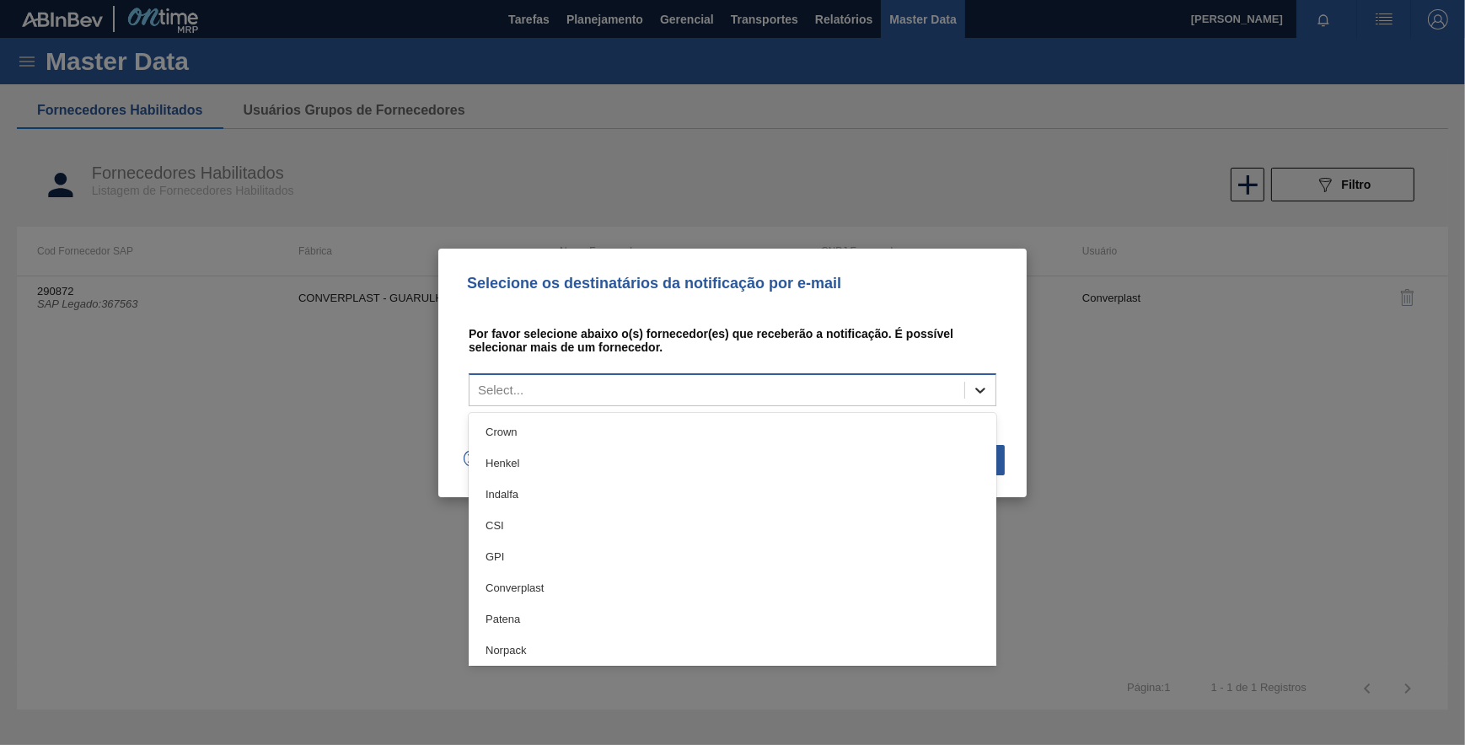
click at [967, 388] on div at bounding box center [980, 390] width 30 height 30
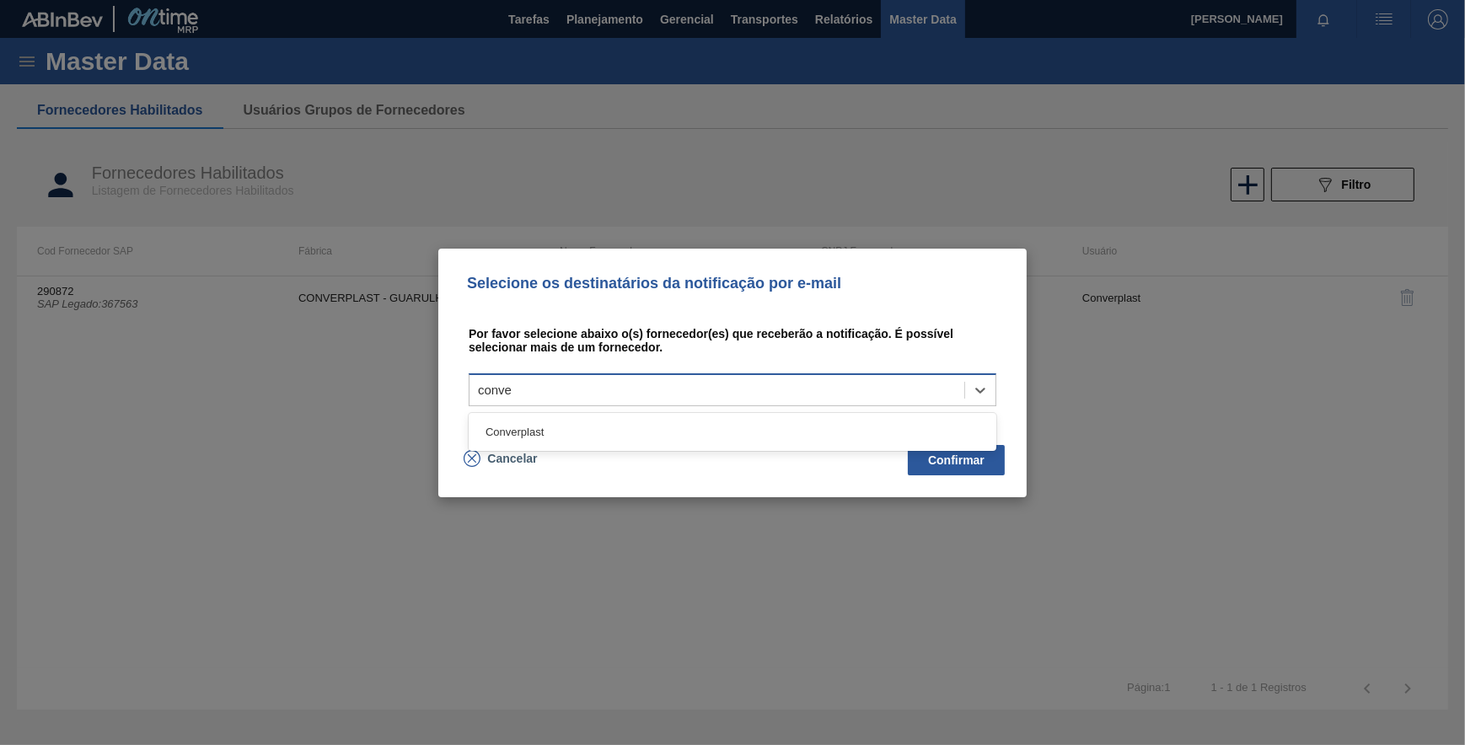
type input "conver"
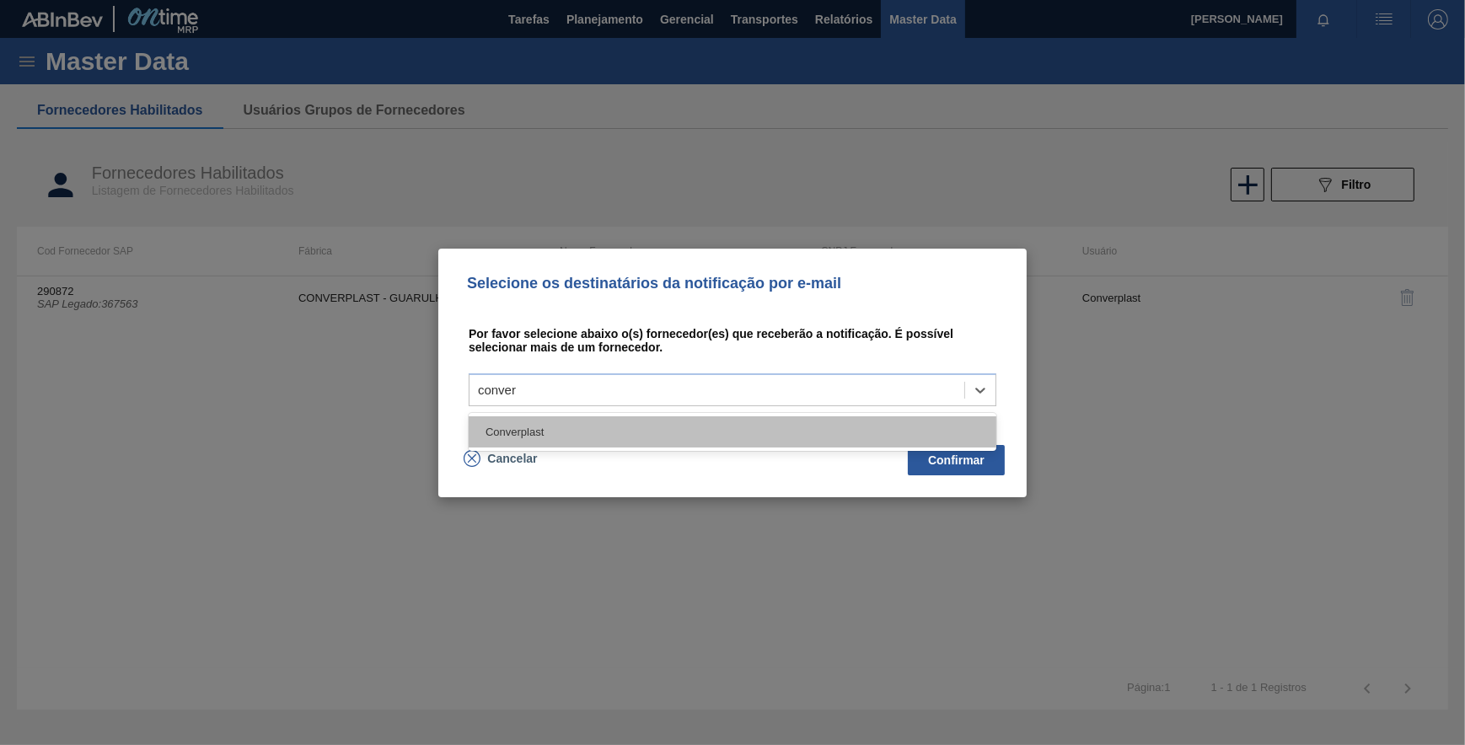
click at [874, 418] on div "Converplast" at bounding box center [733, 431] width 528 height 31
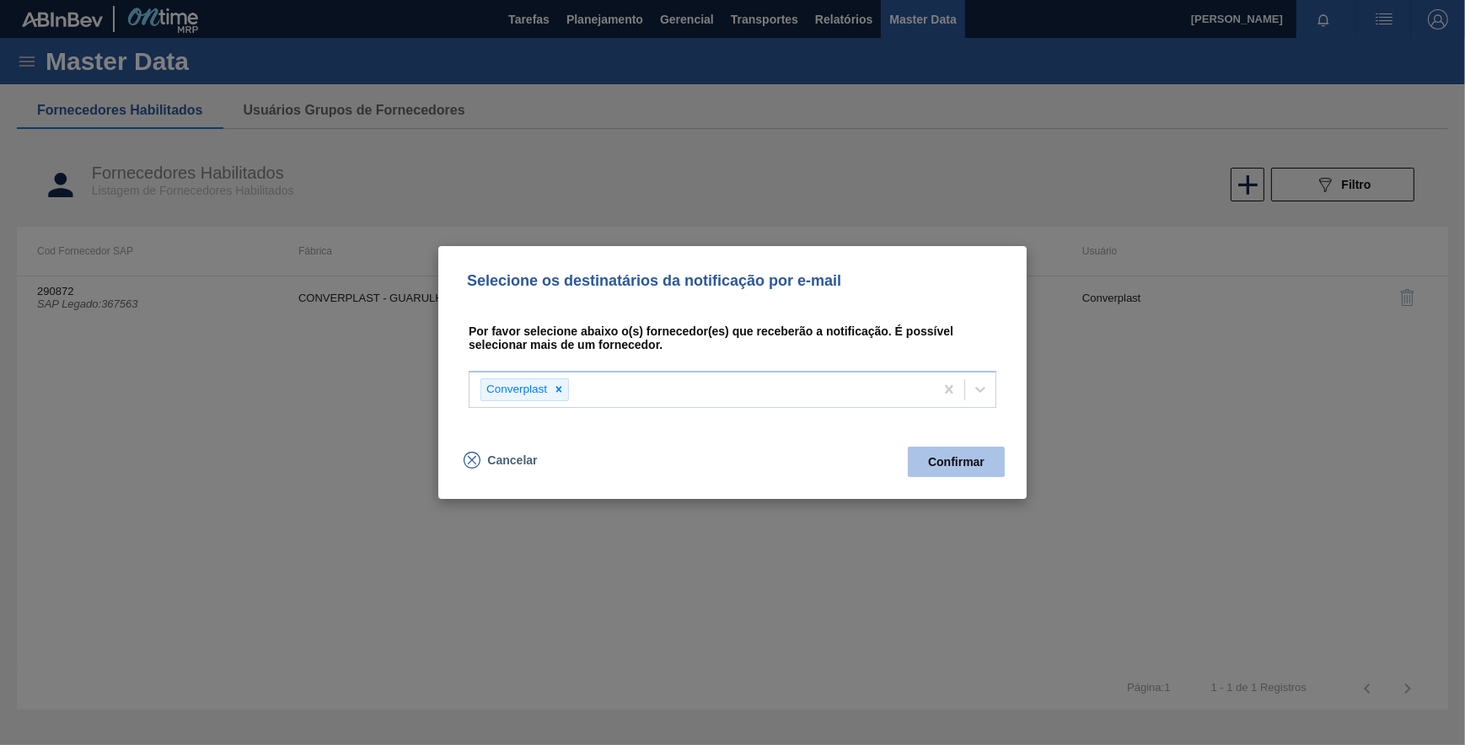
click at [949, 468] on button "Confirmar" at bounding box center [956, 462] width 97 height 30
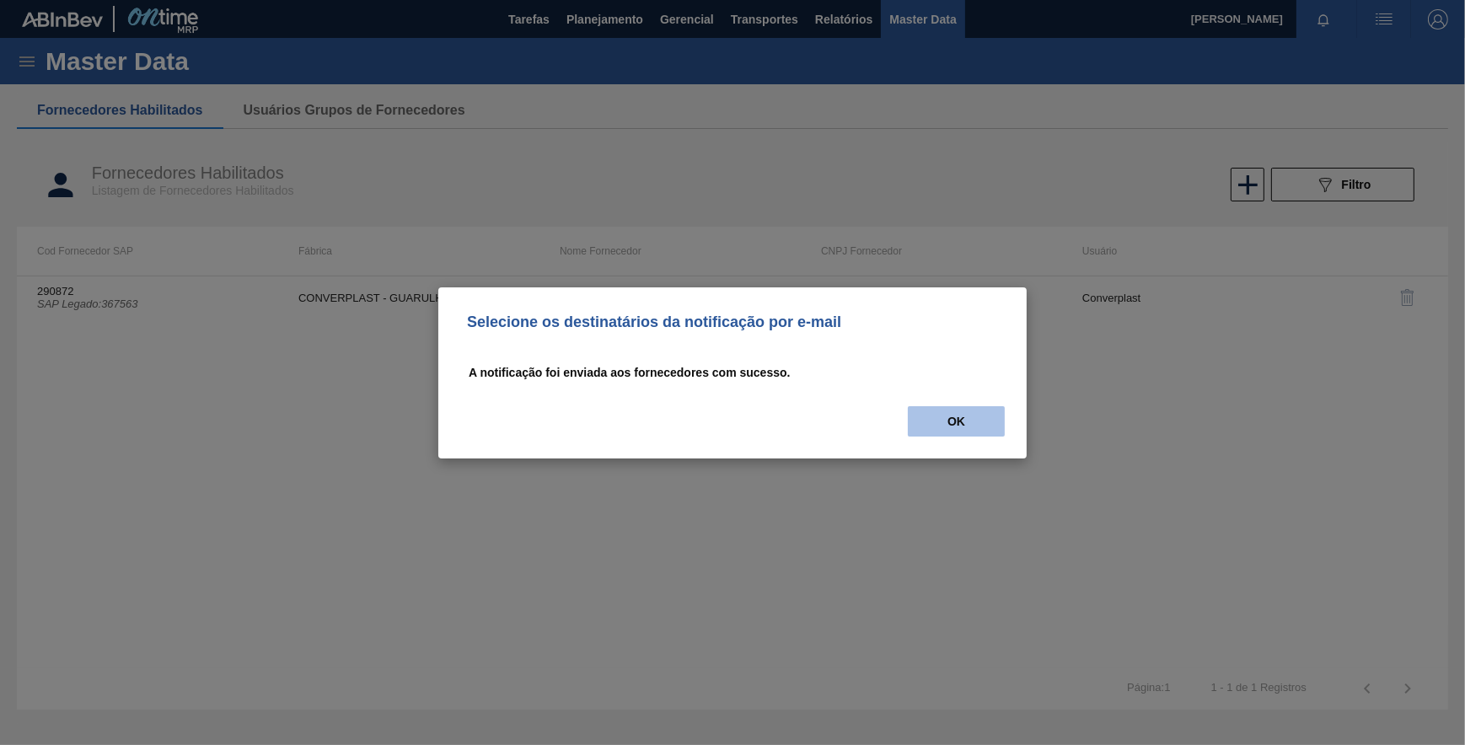
click at [950, 421] on button "OK" at bounding box center [956, 421] width 97 height 30
